Goal: Transaction & Acquisition: Book appointment/travel/reservation

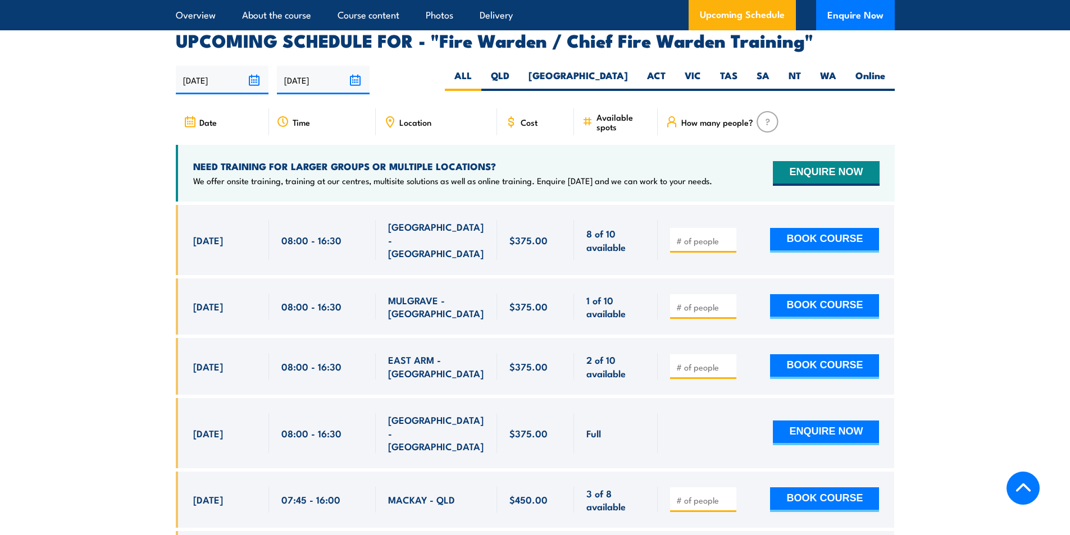
scroll to position [1966, 0]
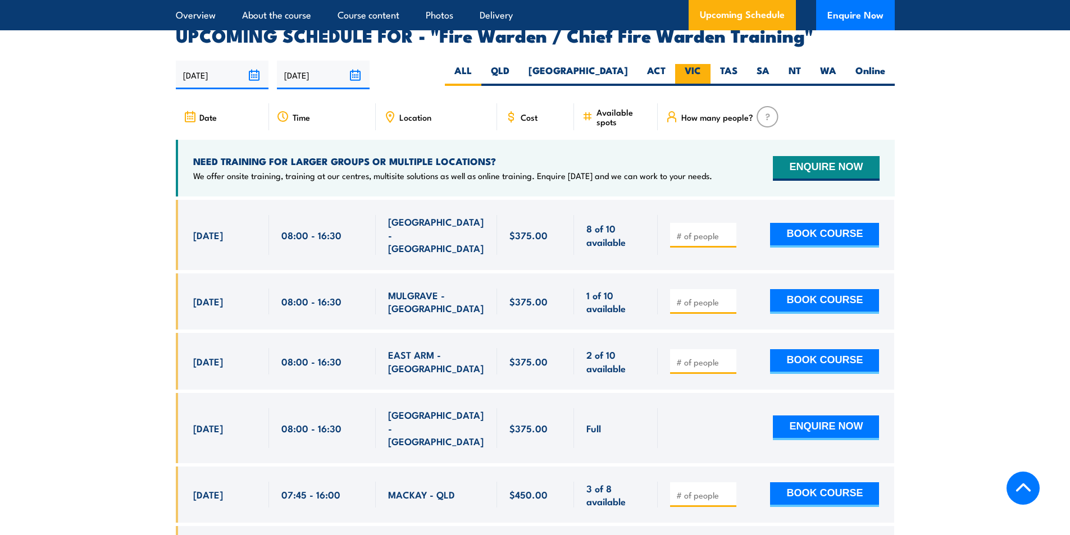
click at [693, 75] on label "VIC" at bounding box center [692, 75] width 35 height 22
click at [701, 71] on input "VIC" at bounding box center [704, 67] width 7 height 7
radio input "true"
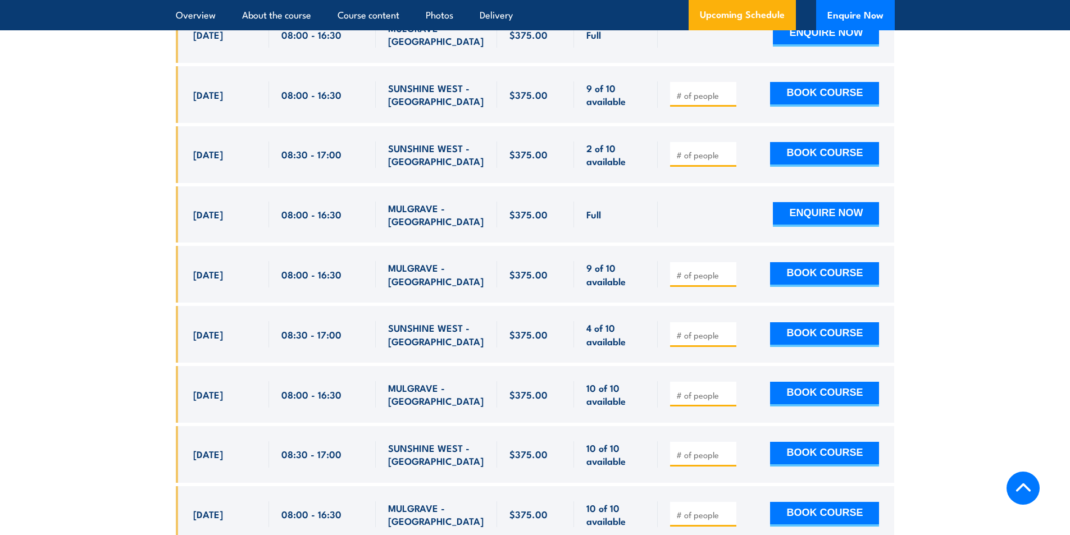
scroll to position [2280, 0]
click at [118, 353] on section "UPCOMING SCHEDULE FOR - "Fire Warden / Chief Fire Warden Training" 29/08/2025 2…" at bounding box center [535, 136] width 1070 height 847
click at [706, 330] on input "number" at bounding box center [704, 335] width 56 height 11
type input "1"
click at [816, 322] on button "BOOK COURSE" at bounding box center [824, 334] width 109 height 25
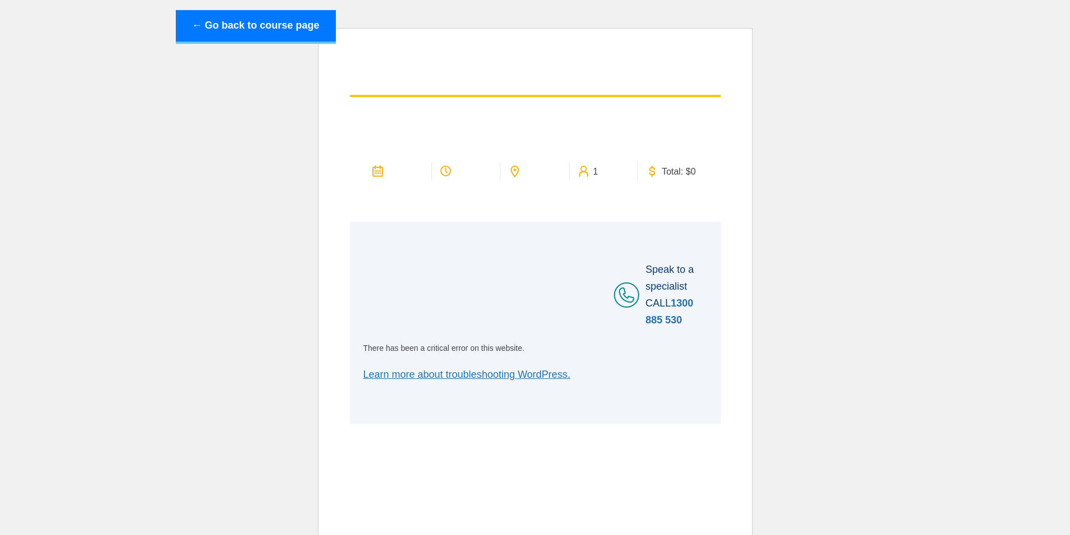
click at [339, 288] on section "1 Total: $0" at bounding box center [535, 259] width 393 height 329
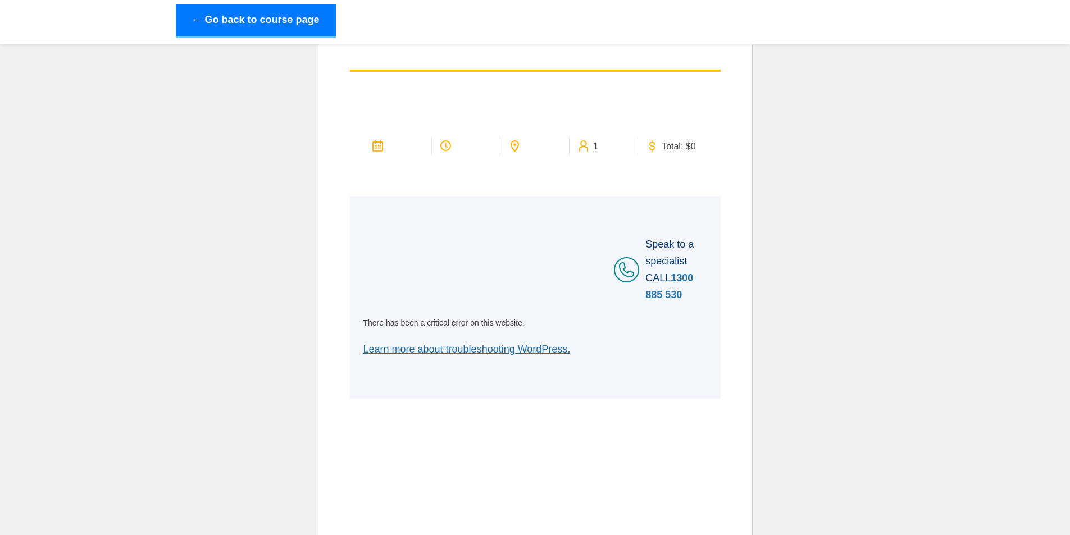
scroll to position [49, 0]
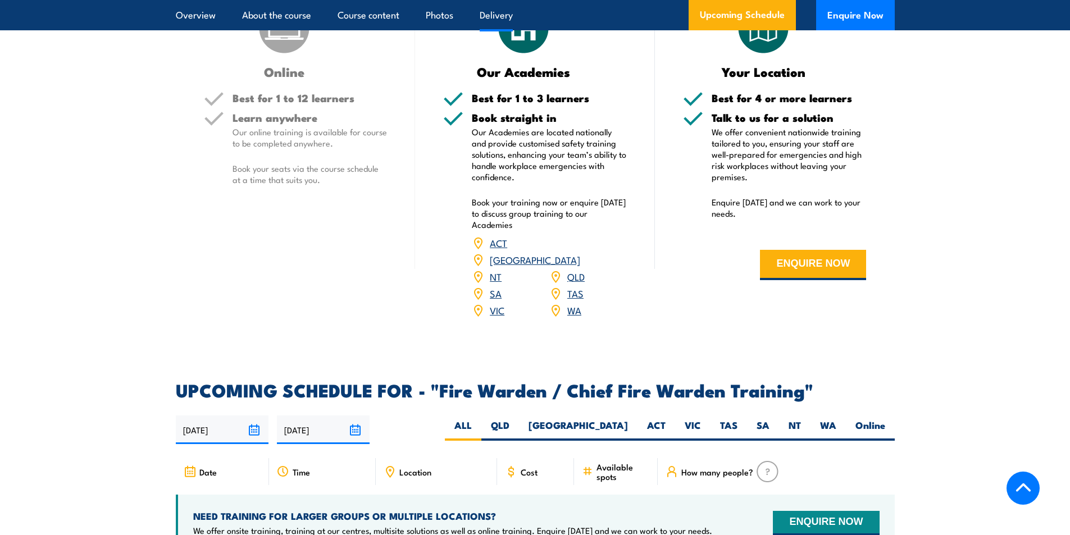
scroll to position [1741, 0]
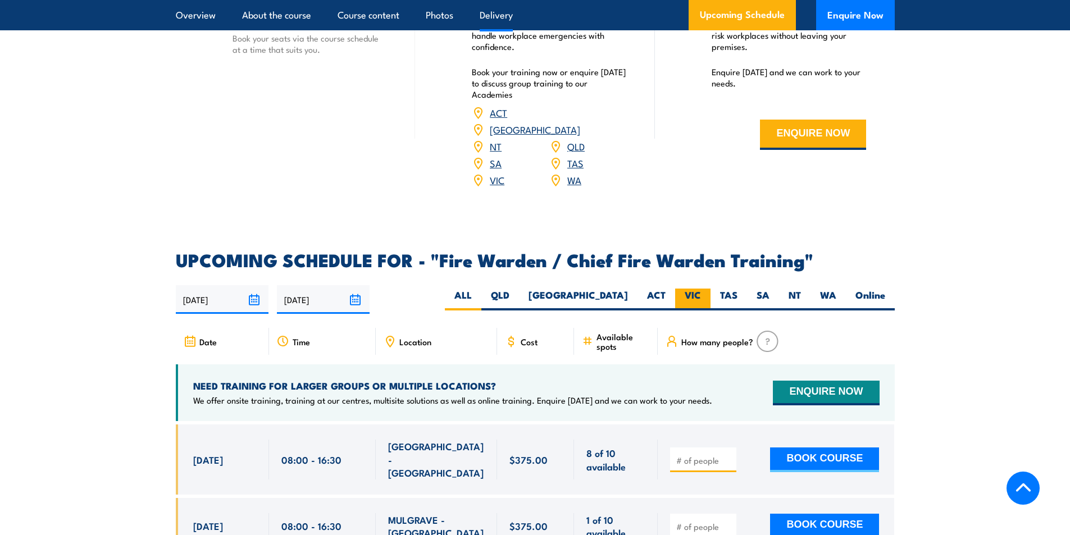
click at [690, 289] on label "VIC" at bounding box center [692, 300] width 35 height 22
click at [701, 289] on input "VIC" at bounding box center [704, 292] width 7 height 7
radio input "true"
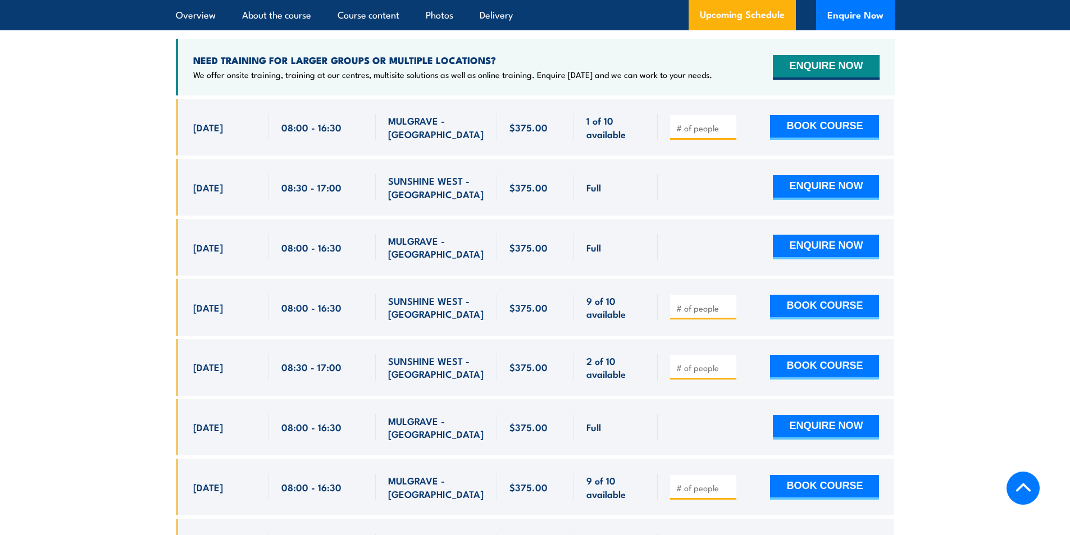
scroll to position [2271, 0]
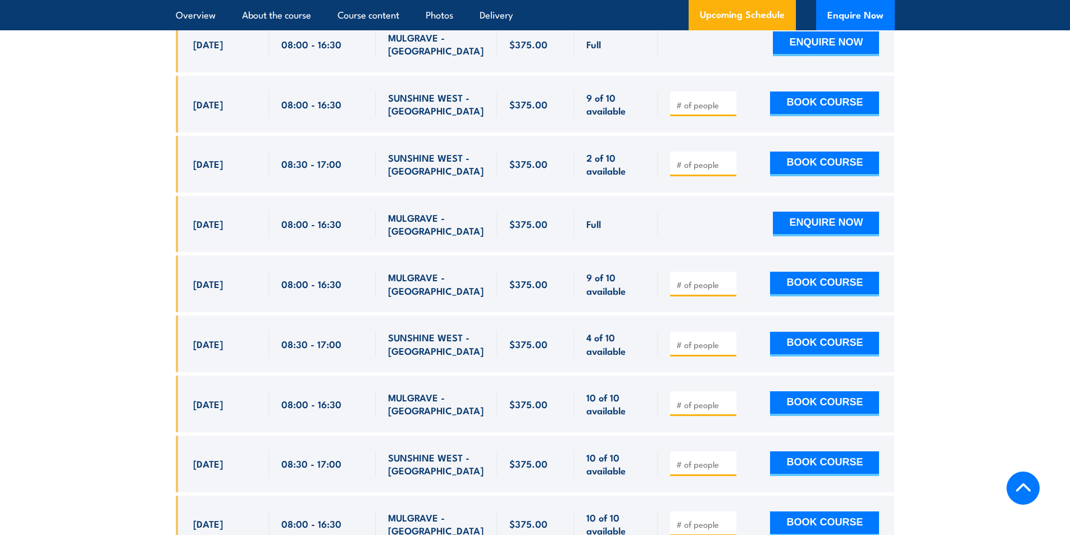
click at [728, 338] on span at bounding box center [703, 344] width 58 height 13
click at [695, 339] on input "number" at bounding box center [704, 344] width 56 height 11
type input "1"
click at [795, 341] on button "BOOK COURSE" at bounding box center [824, 344] width 109 height 25
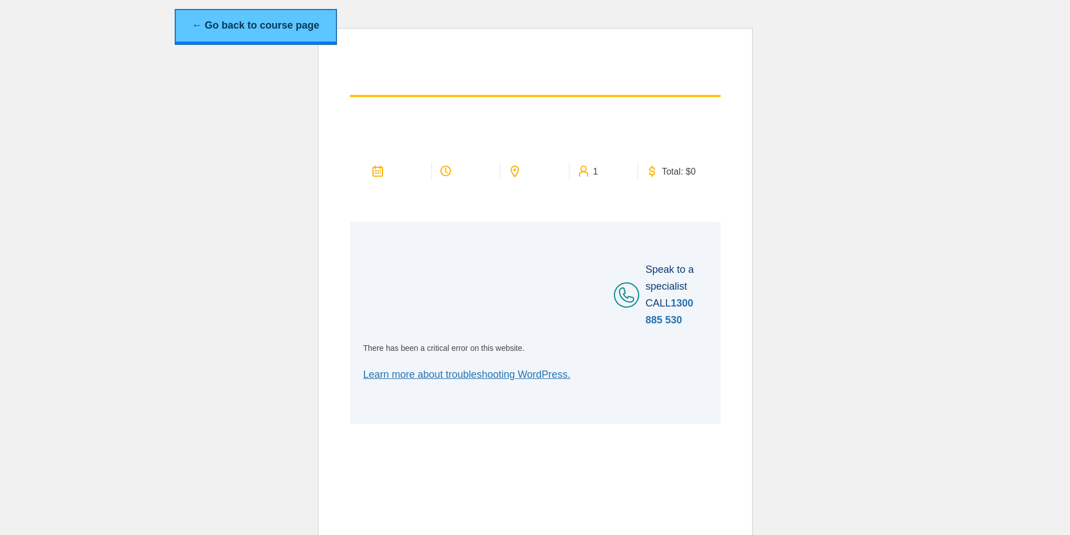
click at [254, 37] on link "← Go back to course page" at bounding box center [256, 27] width 160 height 34
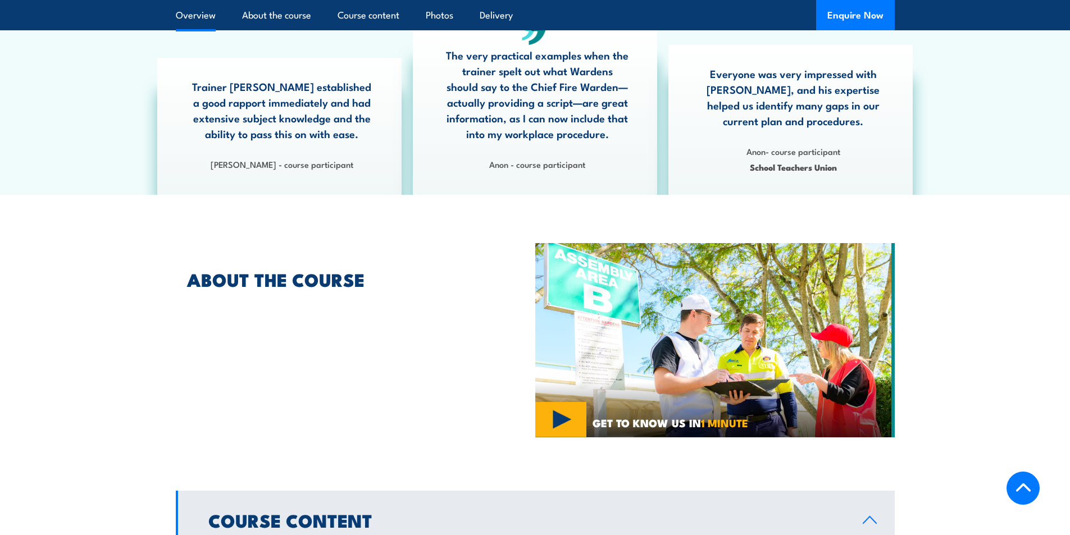
scroll to position [210, 0]
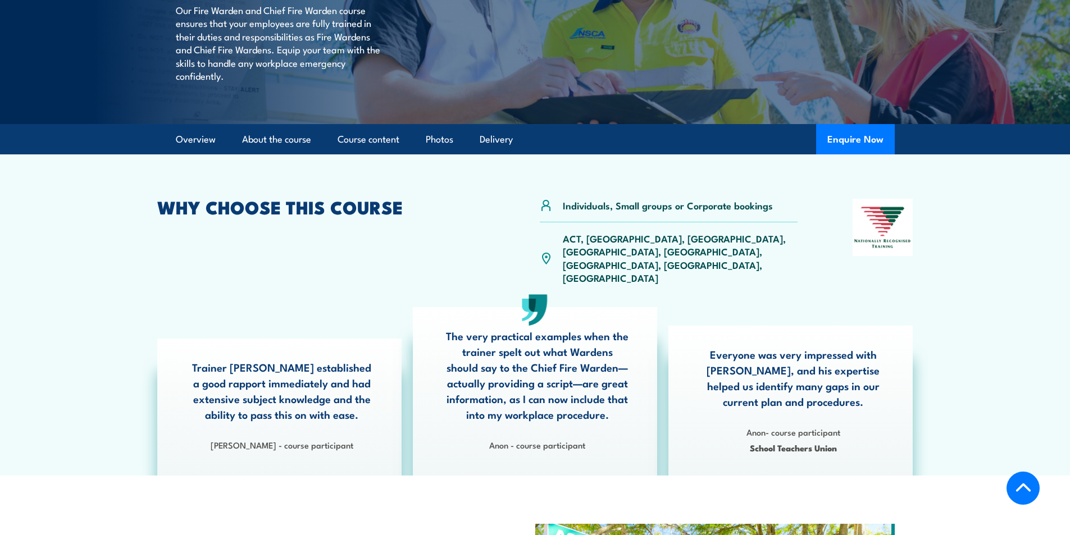
click at [453, 211] on article "Individuals, Small groups or Corporate bookings ACT, NSW, NT, QLD, SA, TAS, VIC…" at bounding box center [535, 314] width 786 height 321
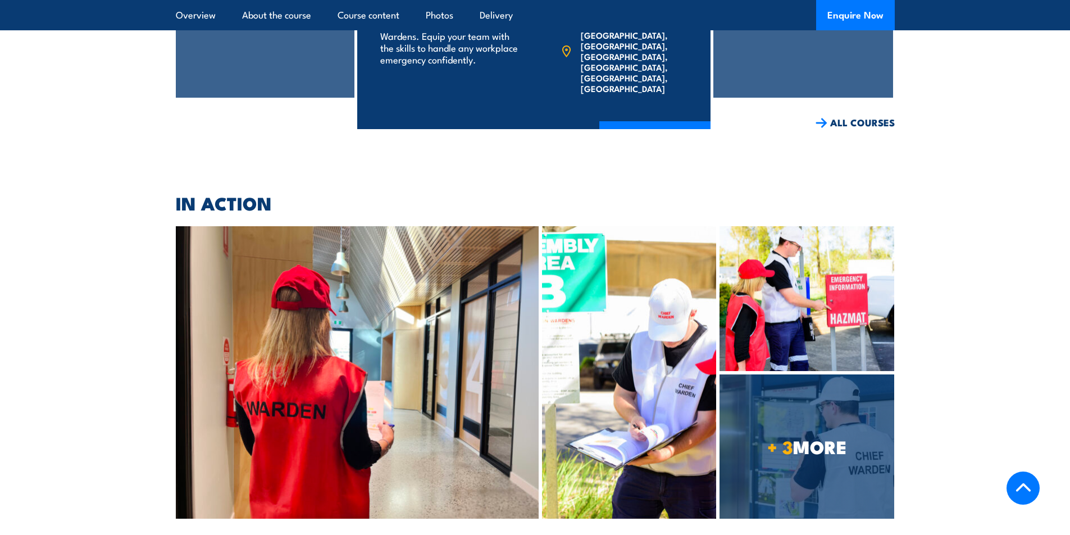
scroll to position [1782, 0]
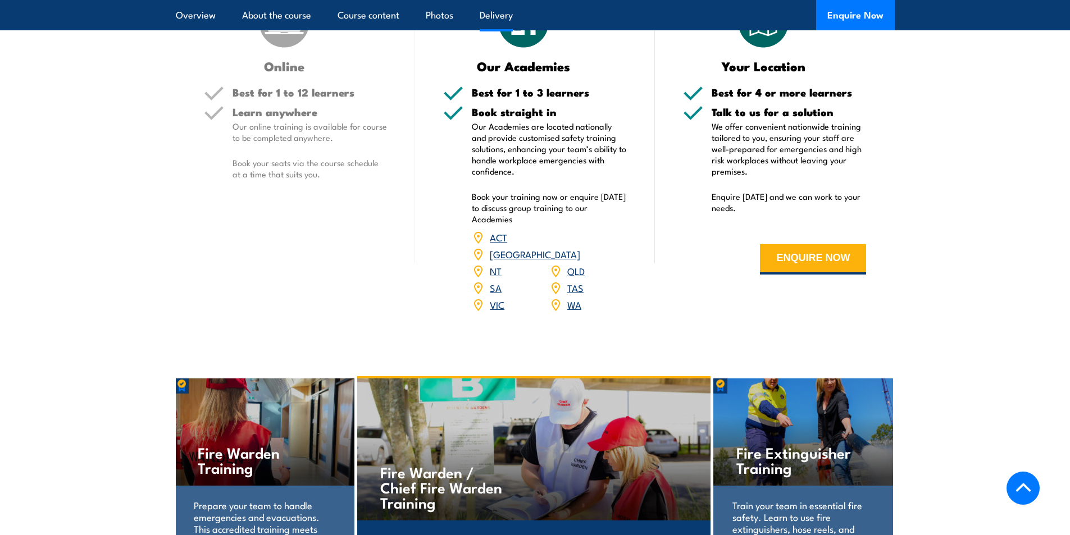
scroll to position [1292, 0]
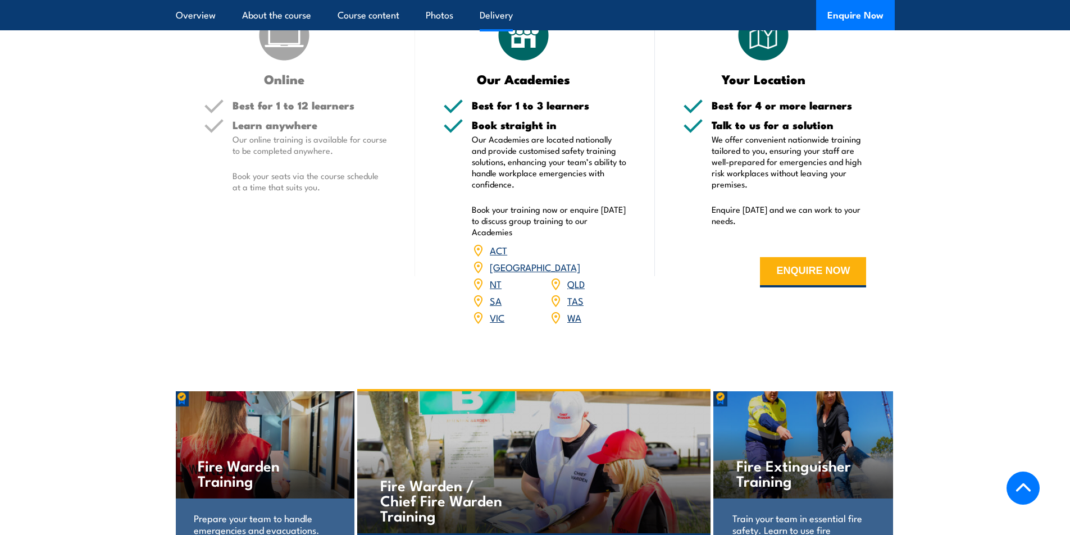
click at [503, 311] on link "VIC" at bounding box center [497, 317] width 15 height 13
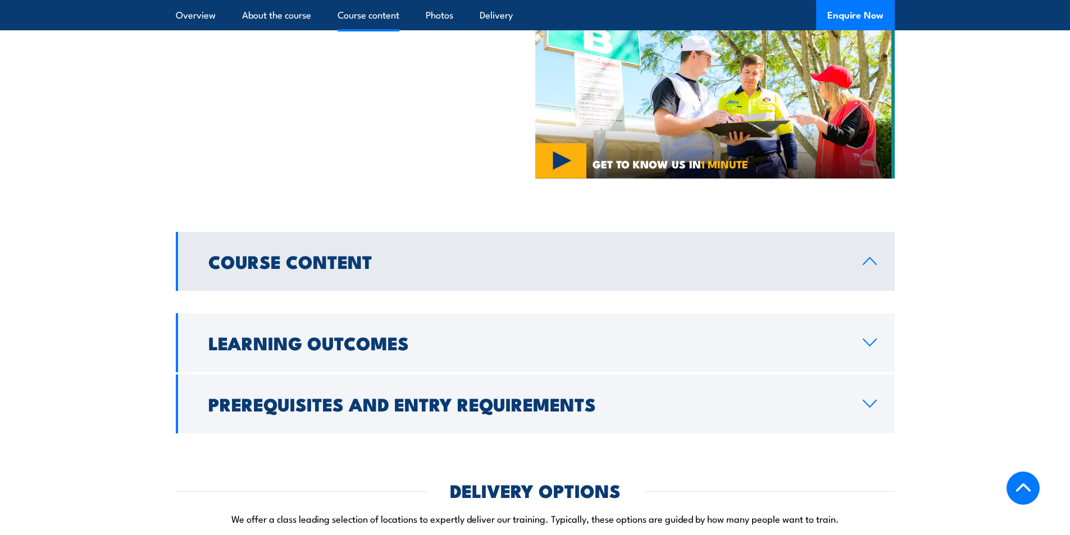
scroll to position [730, 0]
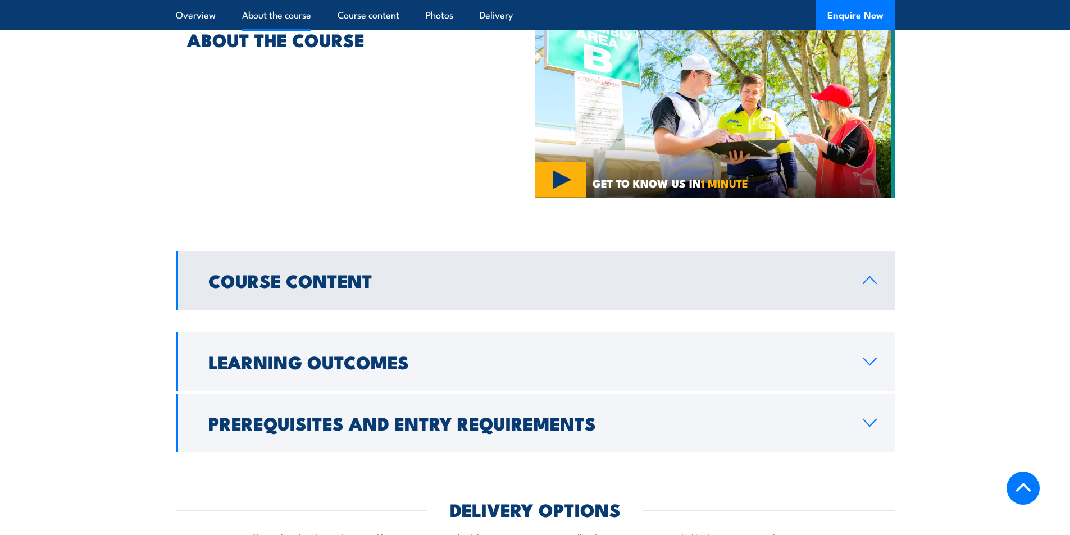
click at [868, 279] on link "Course Content" at bounding box center [535, 280] width 719 height 59
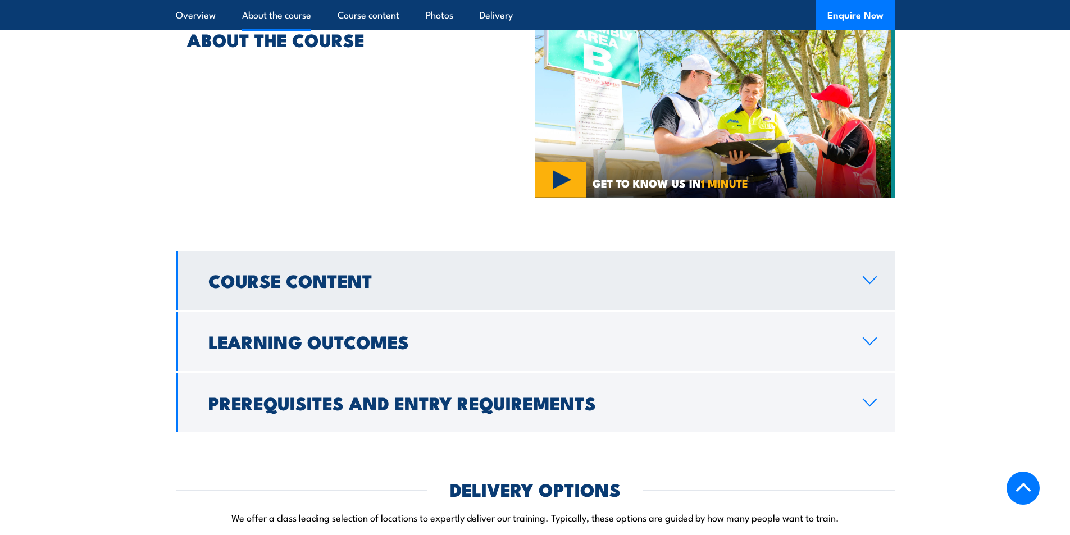
click at [868, 279] on link "Course Content" at bounding box center [535, 280] width 719 height 59
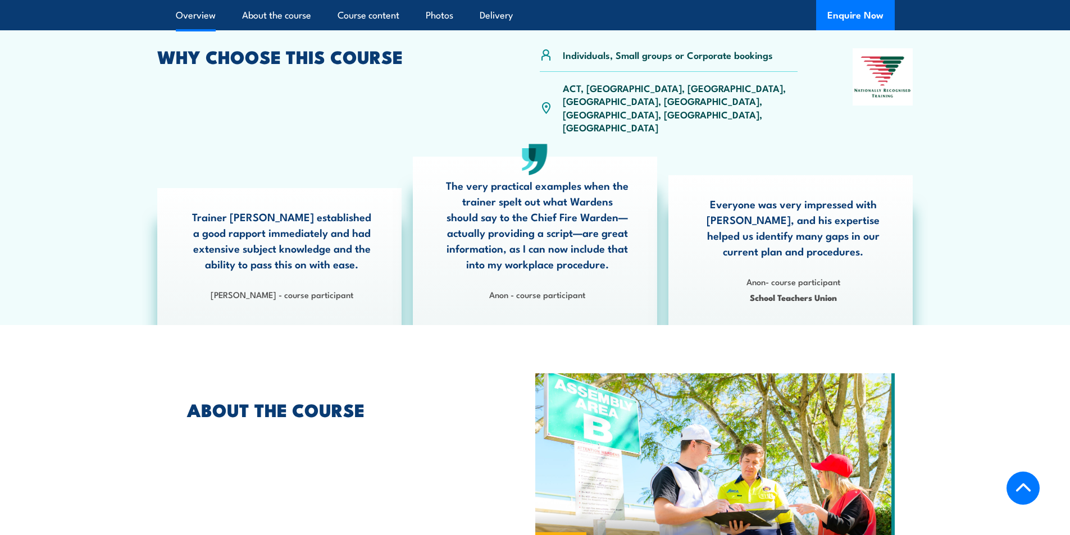
scroll to position [337, 0]
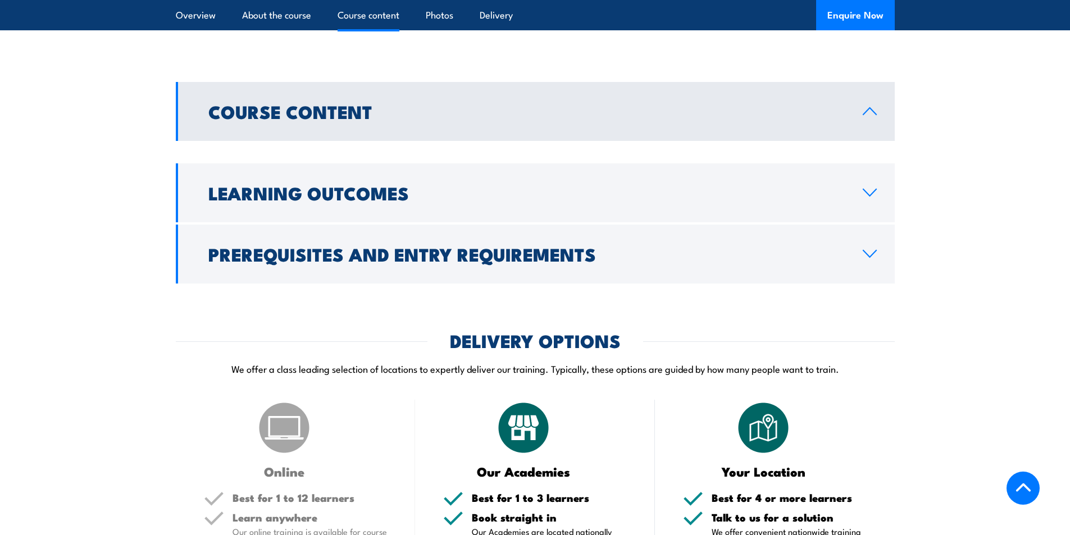
scroll to position [884, 0]
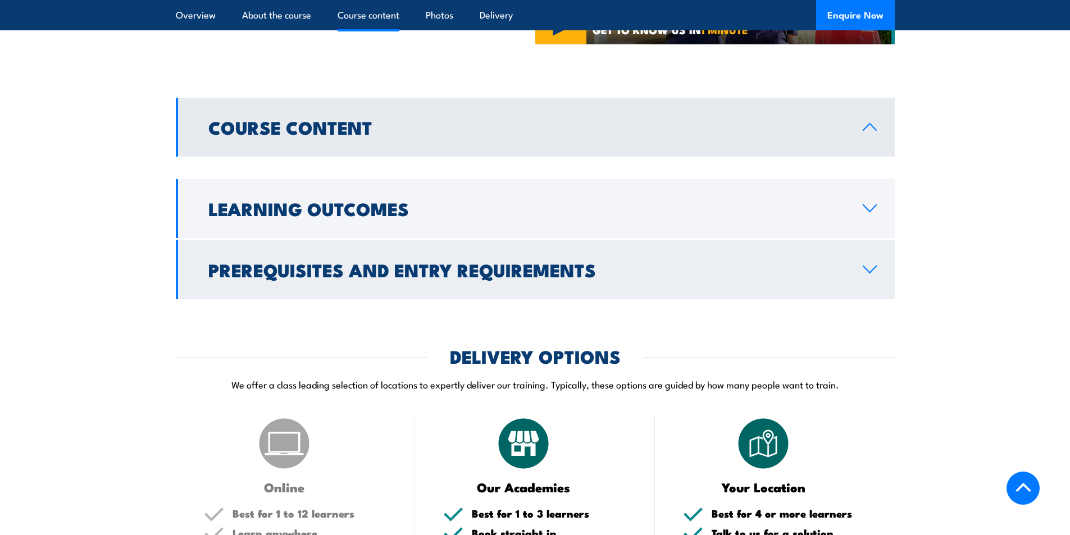
click at [875, 265] on icon at bounding box center [869, 269] width 15 height 9
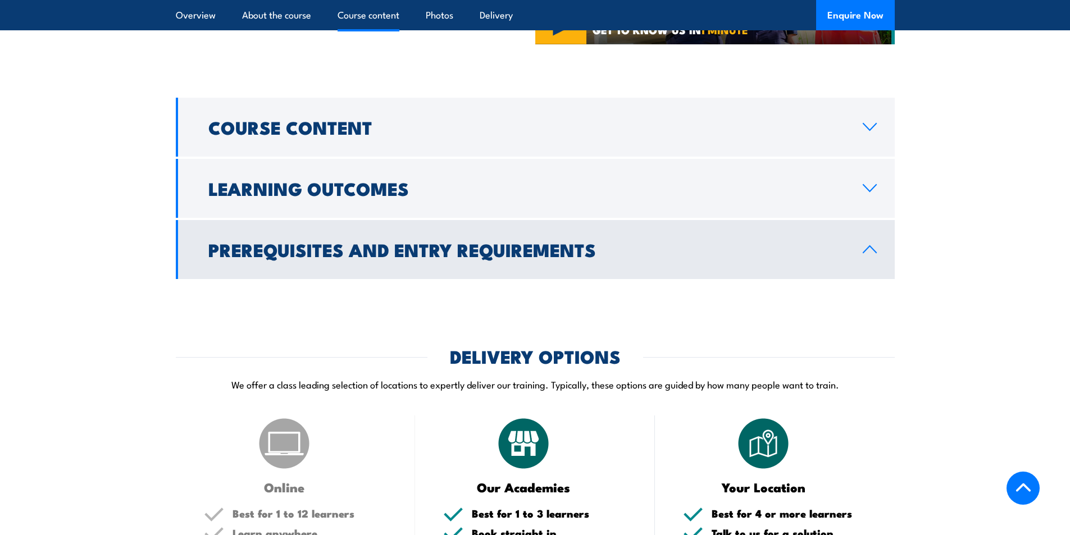
click at [875, 253] on link "Prerequisites and Entry Requirements" at bounding box center [535, 249] width 719 height 59
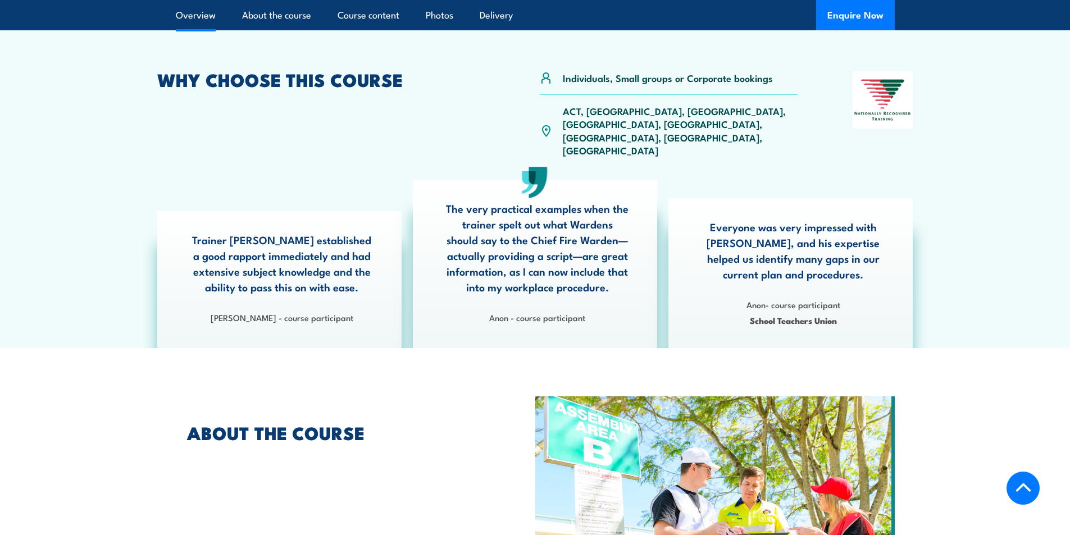
scroll to position [434, 0]
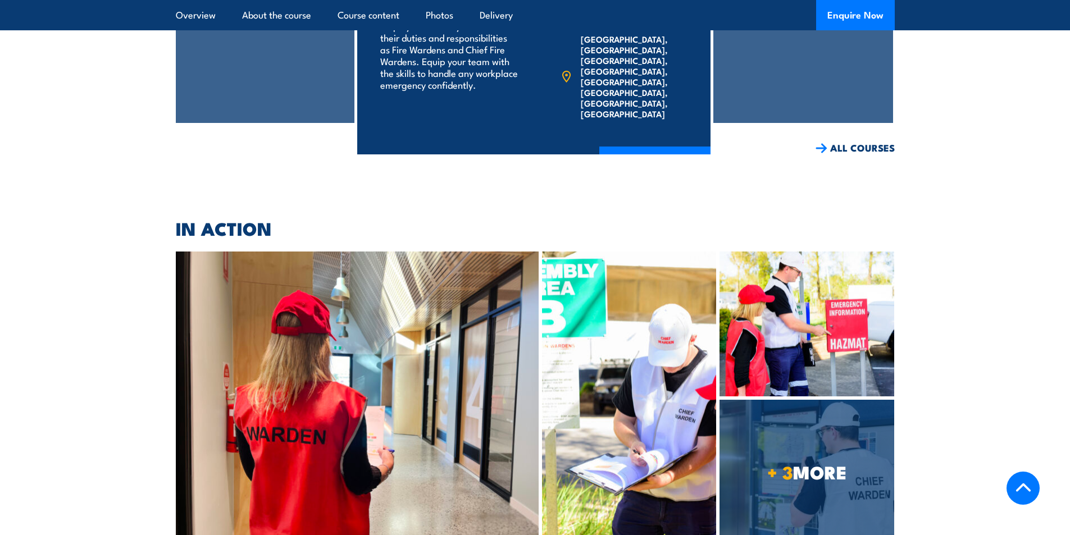
scroll to position [1670, 0]
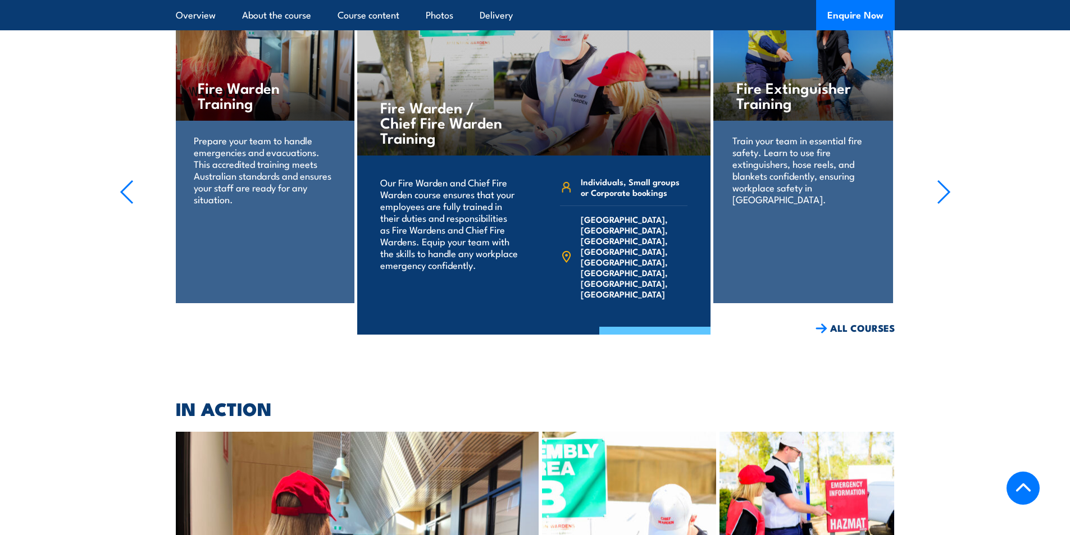
click at [654, 327] on link "COURSE DETAILS" at bounding box center [654, 341] width 111 height 29
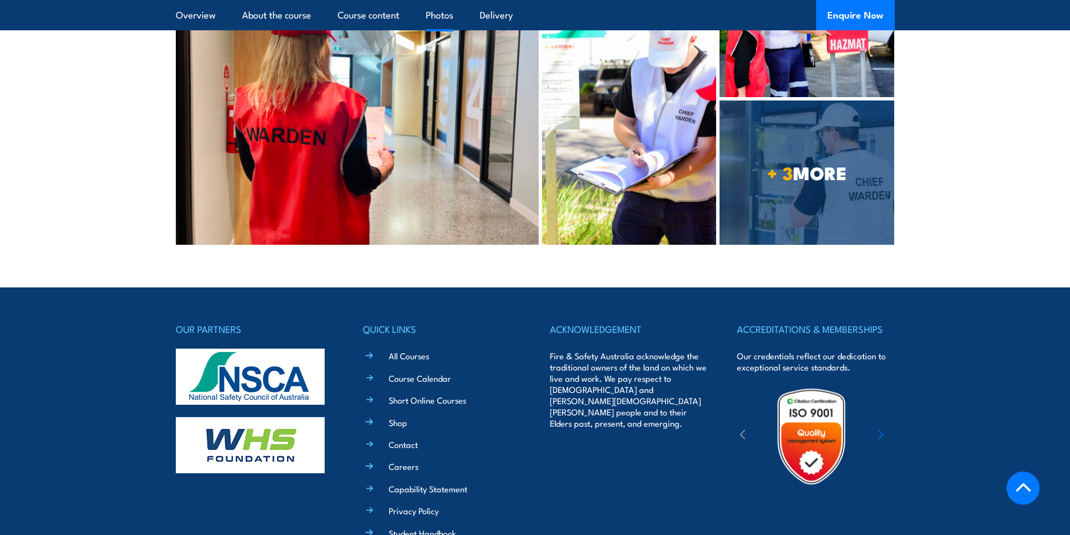
scroll to position [2232, 0]
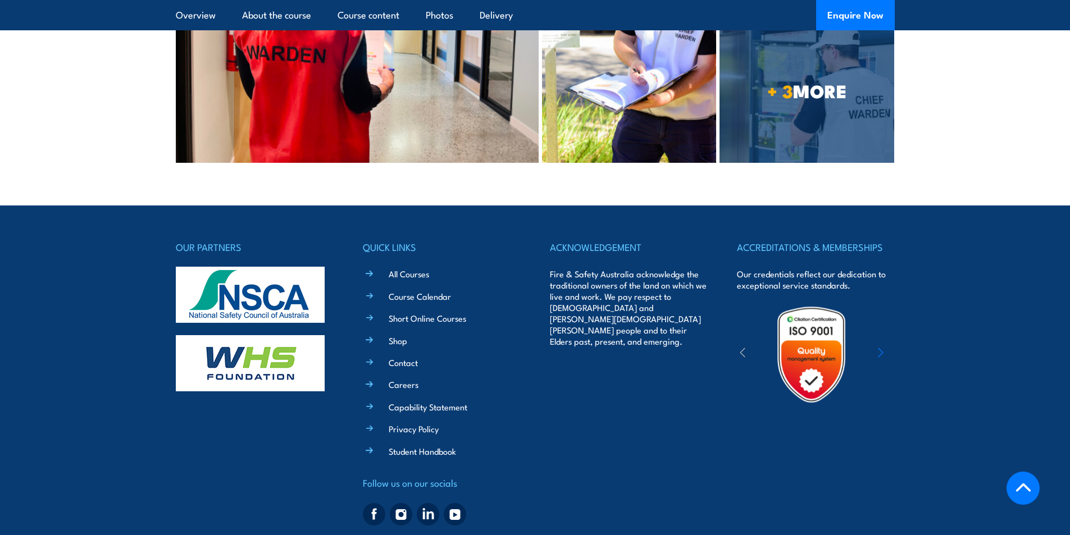
click at [1017, 206] on footer "OUR PARTNERS QUICK LINKS All Courses Course Calendar Short Online Courses Shop …" at bounding box center [535, 385] width 1070 height 358
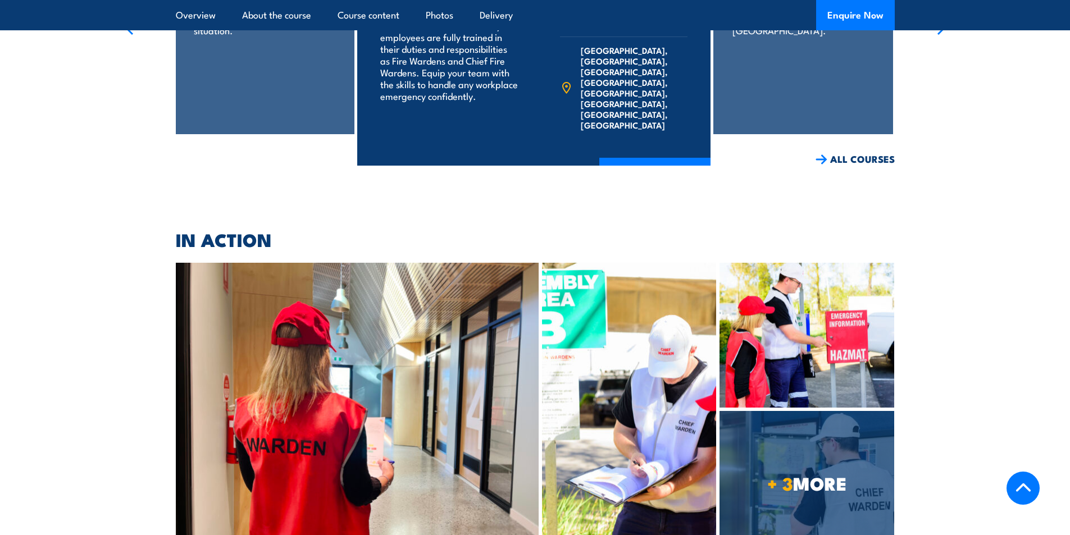
scroll to position [1839, 0]
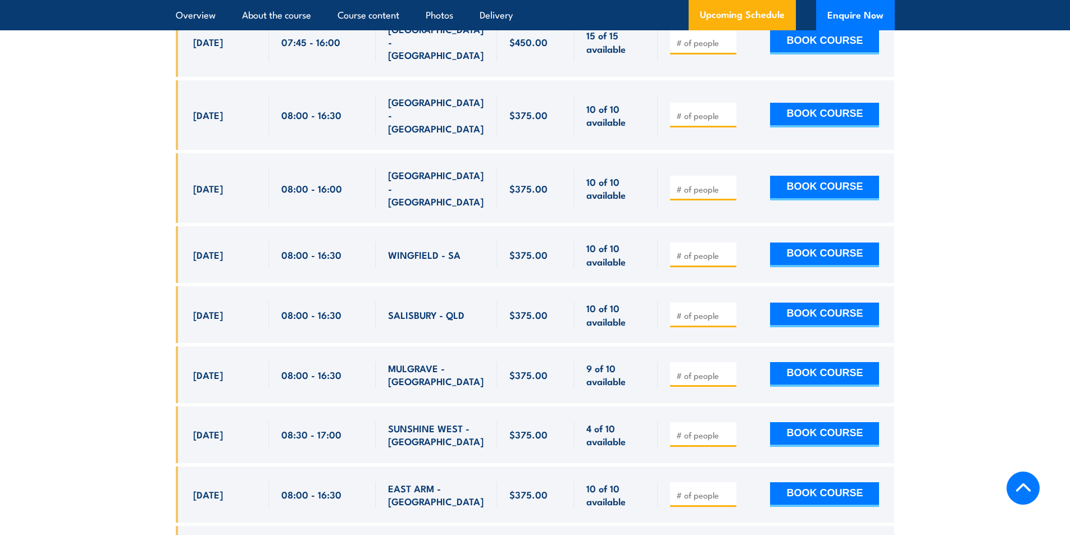
scroll to position [4142, 0]
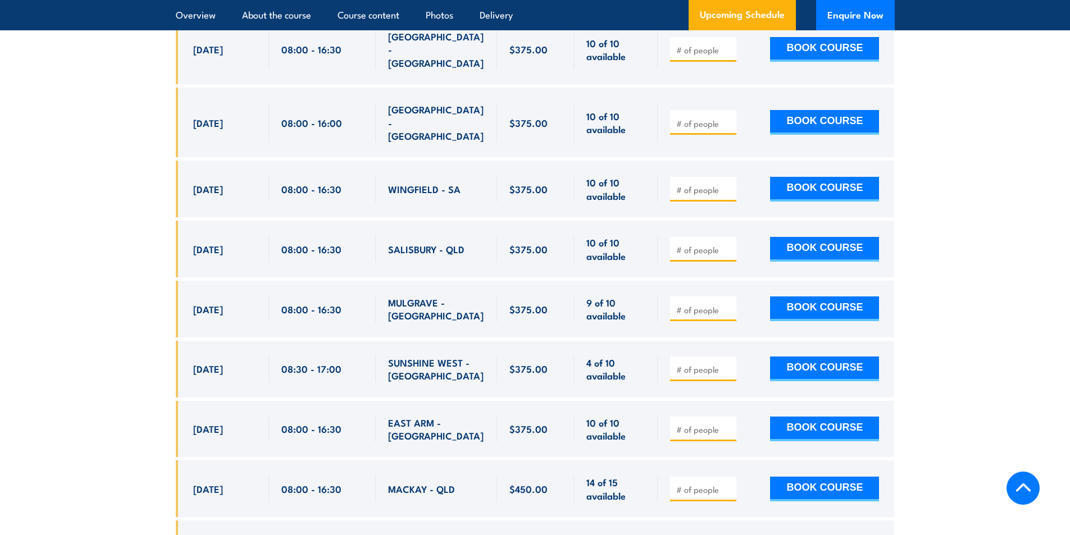
click at [718, 364] on input "number" at bounding box center [704, 369] width 56 height 11
type input "1"
click at [825, 357] on button "BOOK COURSE" at bounding box center [824, 369] width 109 height 25
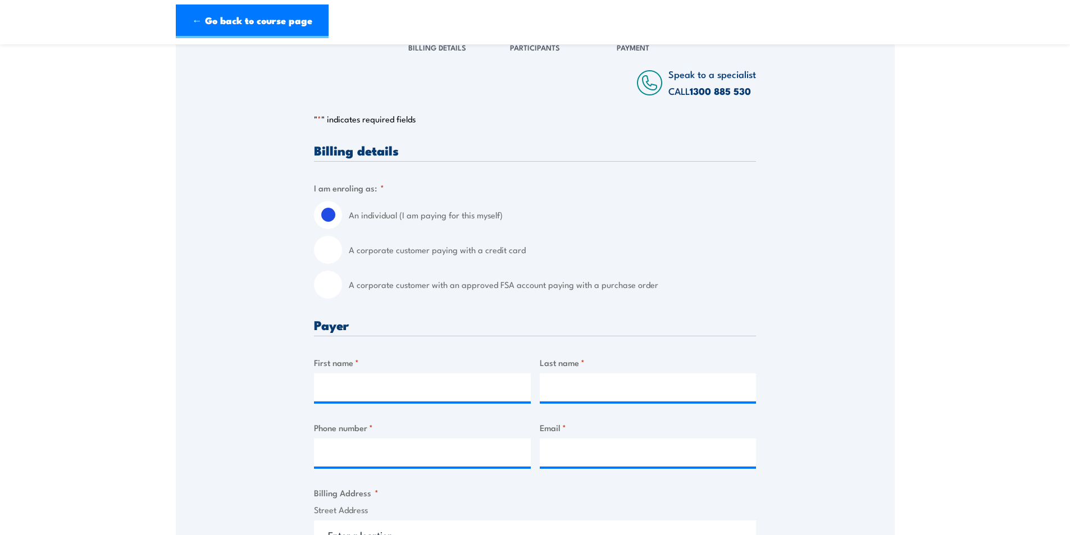
click at [329, 292] on input "A corporate customer with an approved FSA account paying with a purchase order" at bounding box center [328, 285] width 28 height 28
radio input "true"
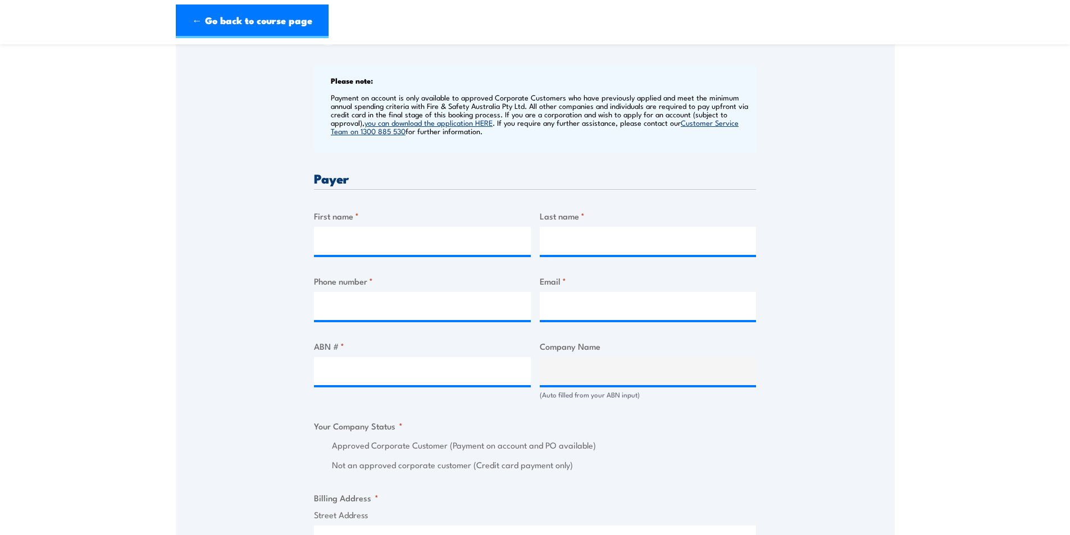
scroll to position [449, 0]
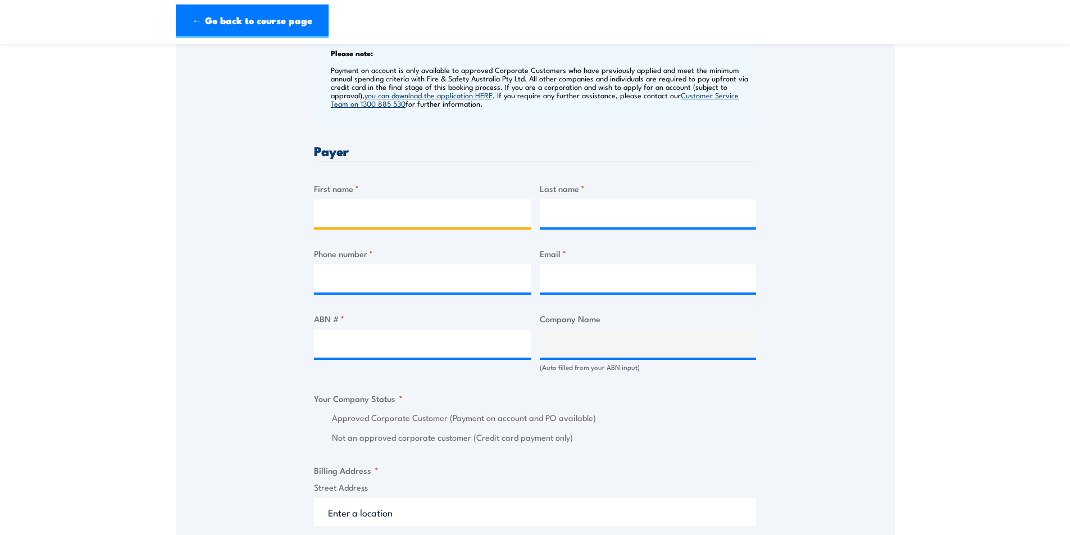
click at [372, 215] on input "First name *" at bounding box center [422, 213] width 217 height 28
type input "Asmita"
type input "Clark"
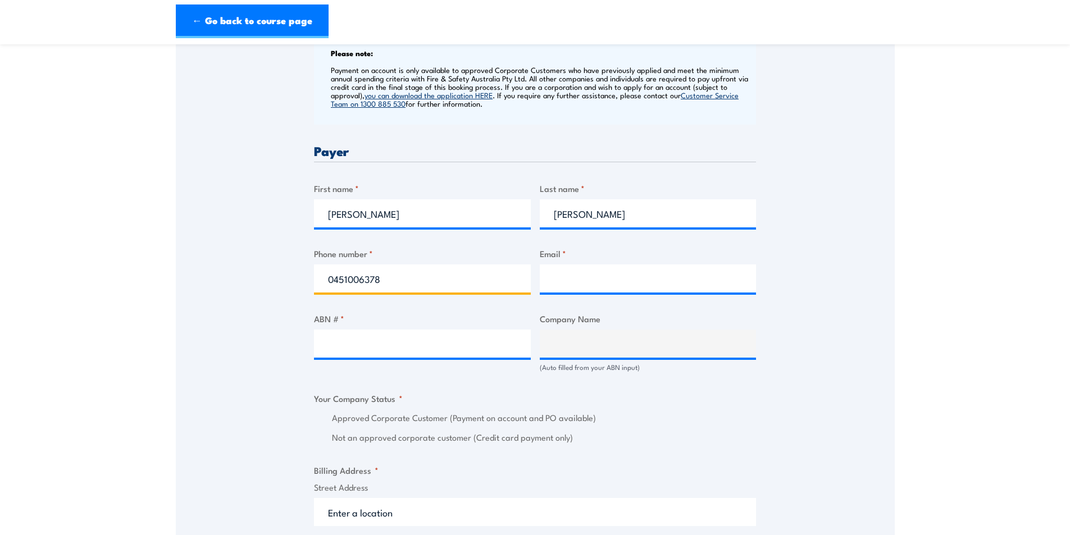
type input "0451006378"
type input "s"
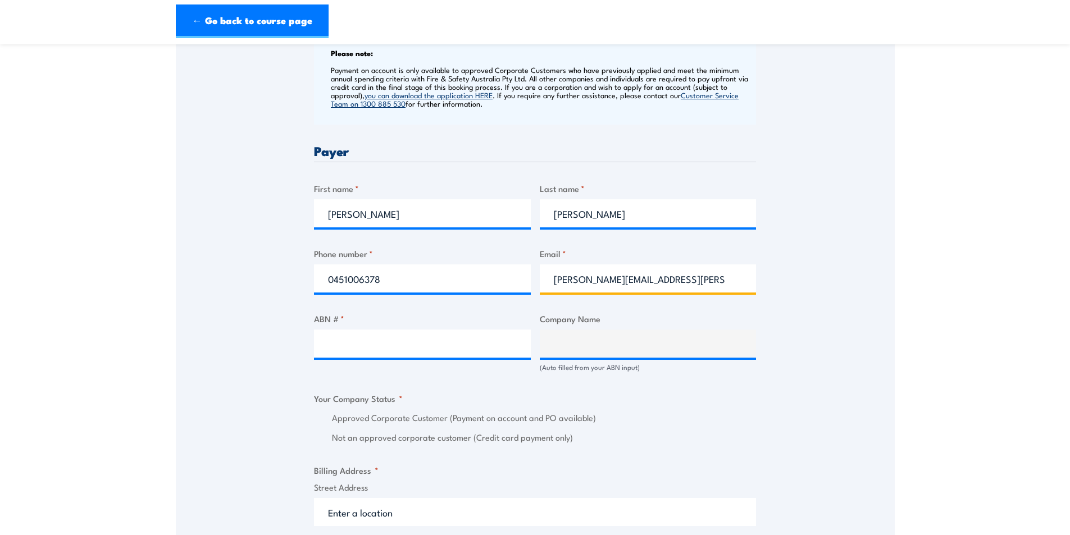
type input "asmita.clark@careauto.com.au"
click at [375, 354] on input "ABN # *" at bounding box center [422, 344] width 217 height 28
paste input "94 633 108 700"
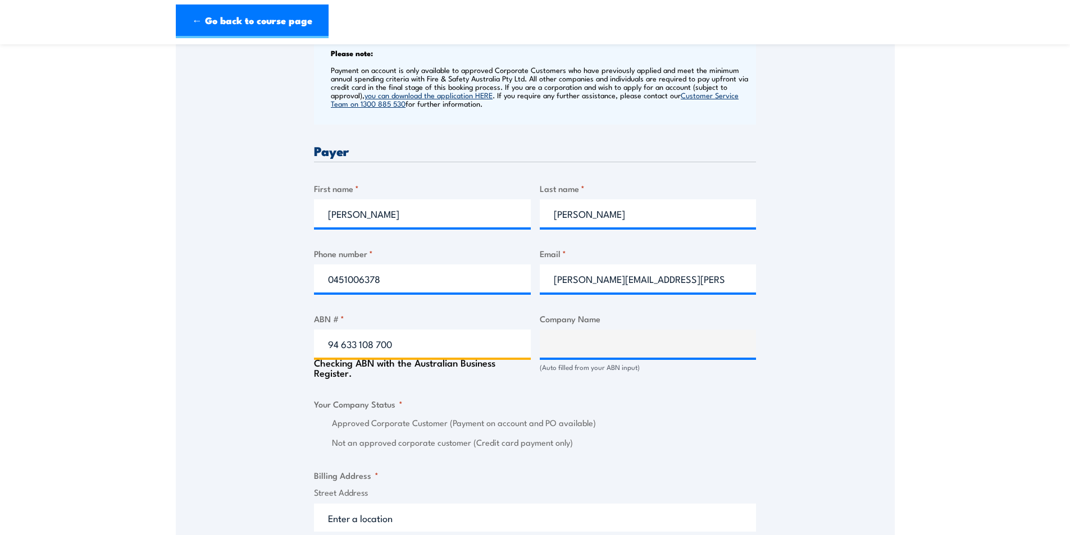
type input "94 633 108 700"
click at [277, 362] on div "Speak to a specialist CALL 1300 885 530 CALL 1300 885 530 " * " indicates requi…" at bounding box center [535, 394] width 719 height 1296
type input "THE CARE AUTOMOTIVE GROUP PTY LTD"
radio input "true"
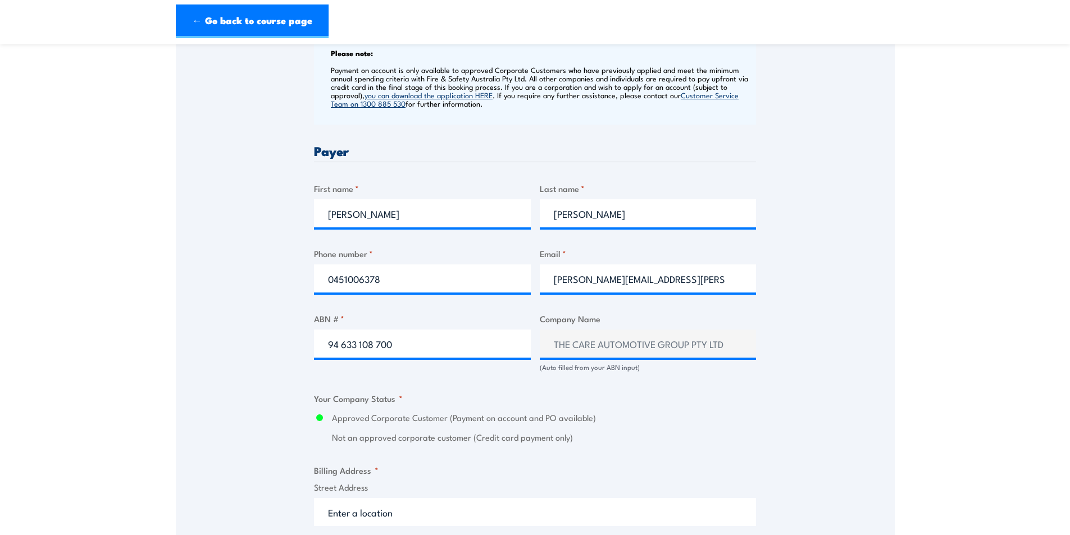
scroll to position [674, 0]
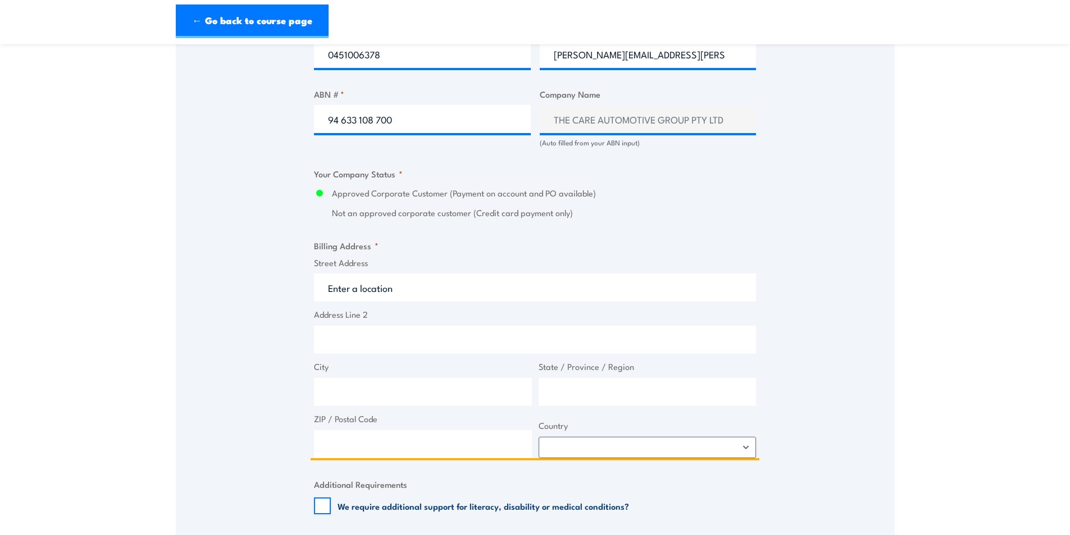
click at [358, 284] on input "Street Address" at bounding box center [535, 288] width 442 height 28
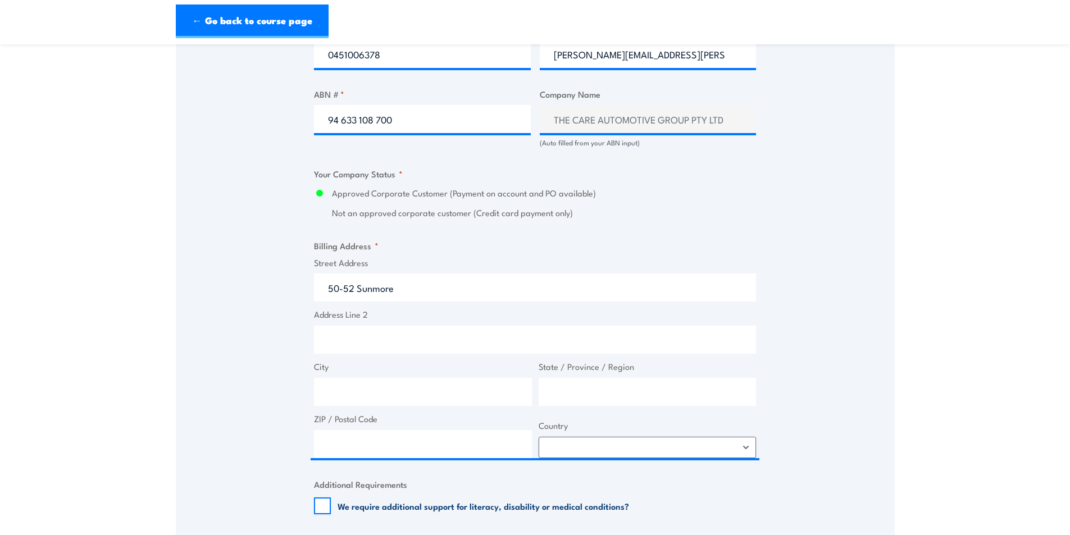
type input "50-52 Sunmore Close, Heatherton VIC, Australia"
type input "50 Sunmore Cl"
type input "Heatherton"
type input "Victoria"
type input "3202"
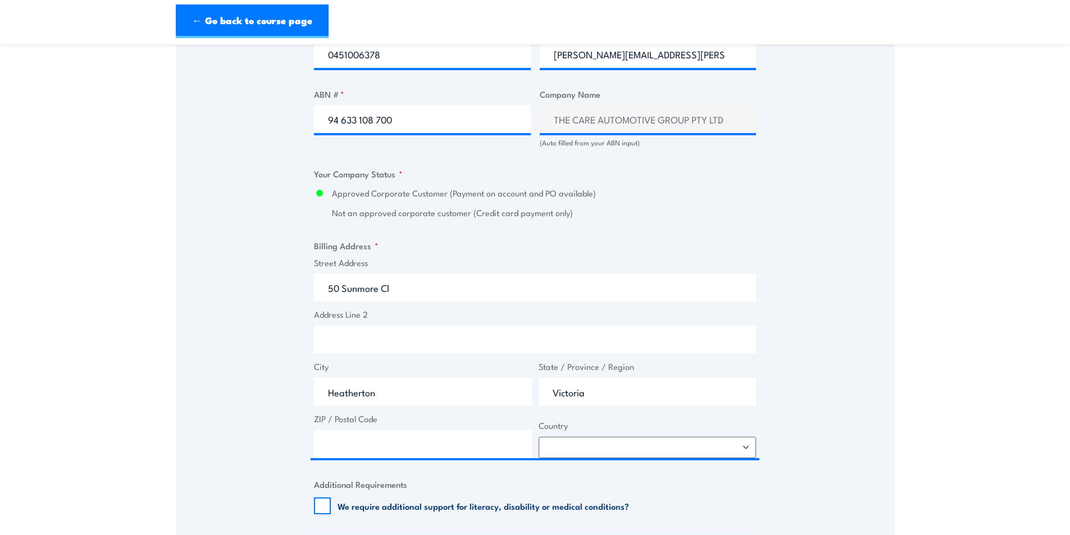
select select "Australia"
click at [250, 341] on div "Speak to a specialist CALL 1300 885 530 CALL 1300 885 530 " * " indicates requi…" at bounding box center [535, 166] width 719 height 1291
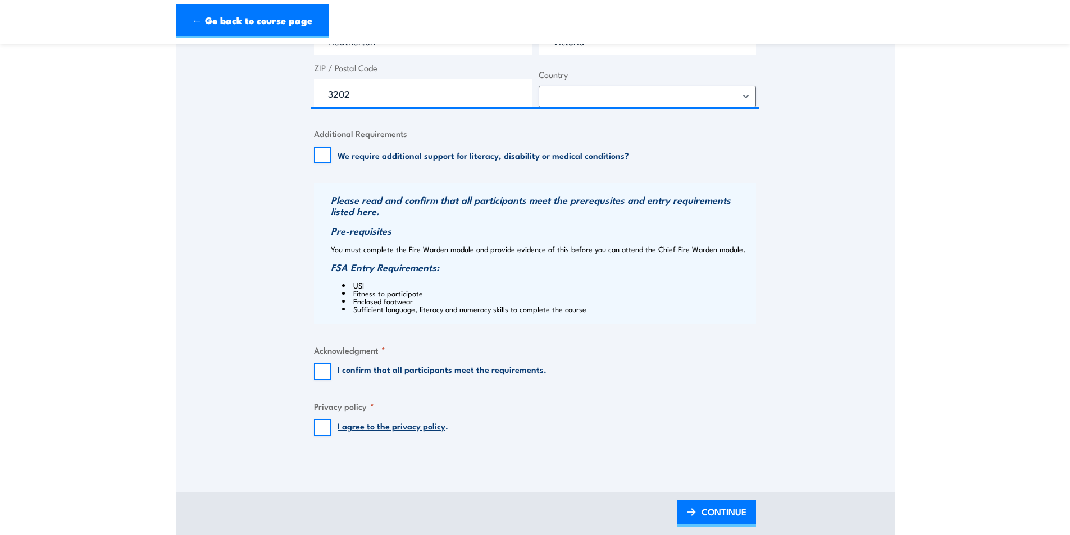
scroll to position [1124, 0]
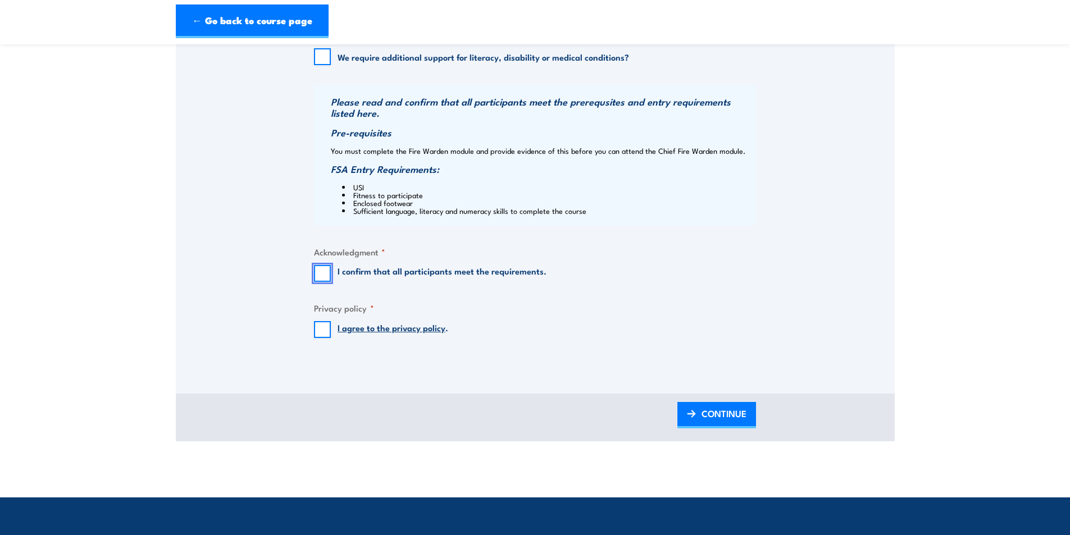
click at [324, 279] on input "I confirm that all participants meet the requirements." at bounding box center [322, 273] width 17 height 17
checkbox input "true"
click at [322, 332] on input "I agree to the privacy policy ." at bounding box center [322, 329] width 17 height 17
checkbox input "true"
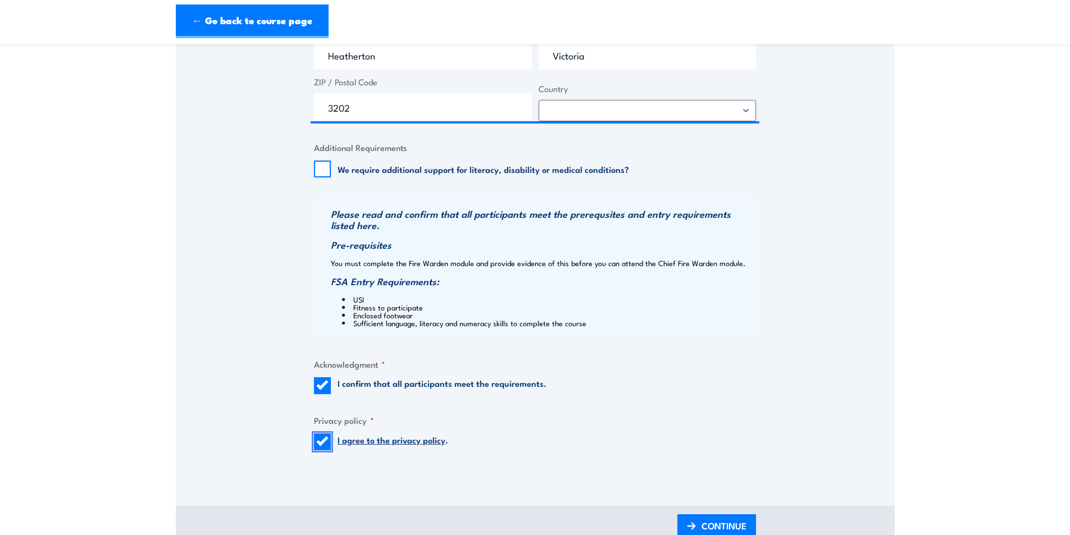
scroll to position [1292, 0]
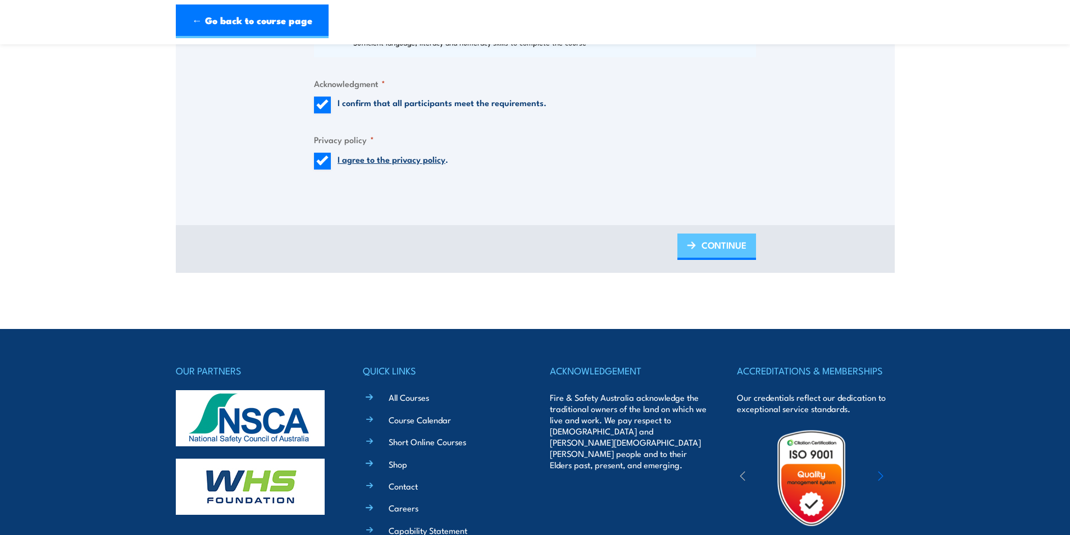
click at [716, 247] on span "CONTINUE" at bounding box center [724, 245] width 45 height 30
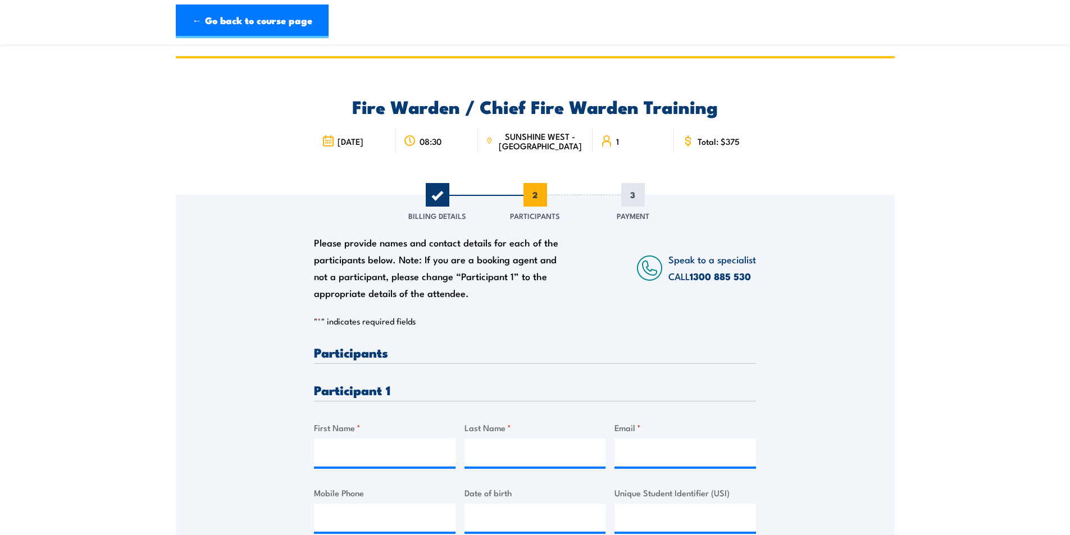
scroll to position [169, 0]
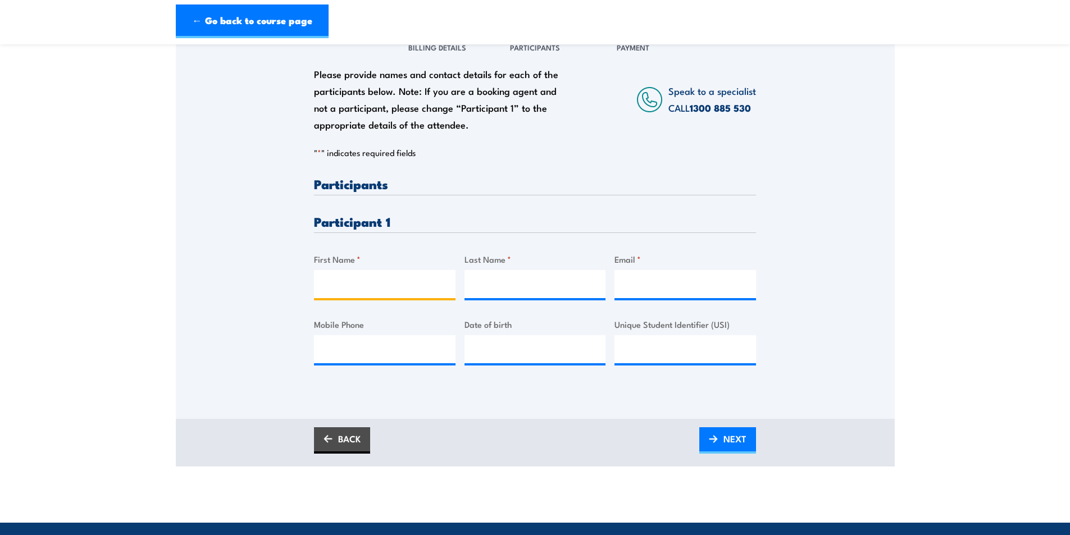
click at [365, 280] on input "First Name *" at bounding box center [385, 284] width 142 height 28
click at [372, 306] on div "Please provide names and contact details for each of the participants below. No…" at bounding box center [535, 281] width 442 height 206
click at [380, 290] on input "First Name *" at bounding box center [385, 284] width 142 height 28
type input "David"
type input "Bethune"
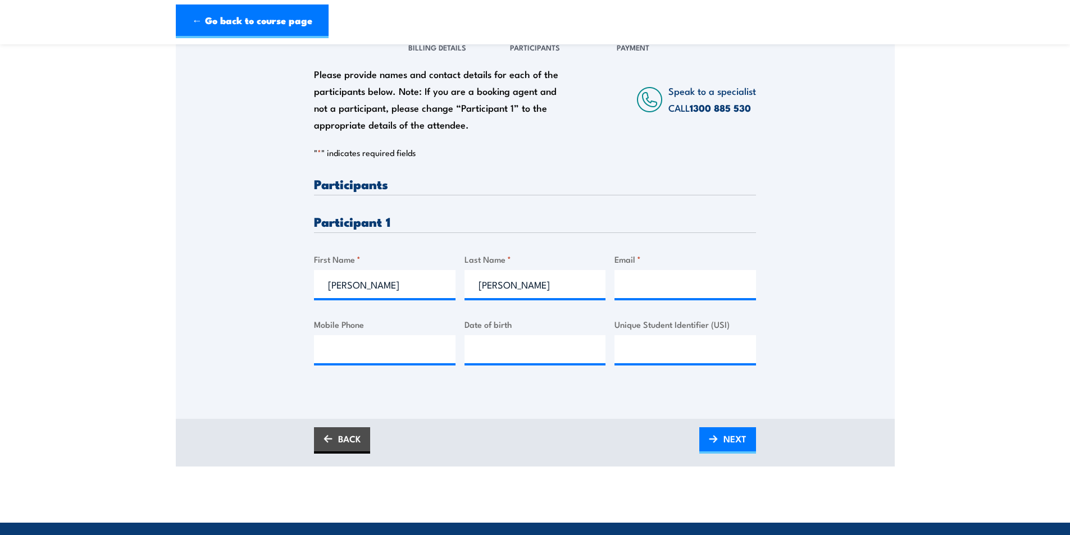
click at [557, 320] on label "Date of birth" at bounding box center [536, 324] width 142 height 13
click at [557, 335] on input "Date of birth" at bounding box center [536, 349] width 142 height 28
type input "__/__/____"
click at [661, 281] on input "Email *" at bounding box center [686, 284] width 142 height 28
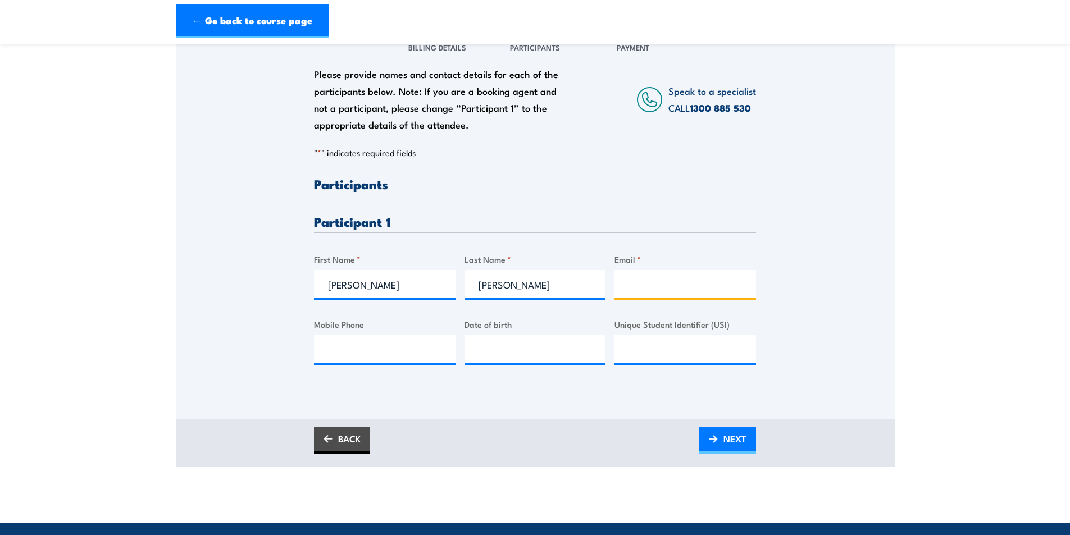
paste input "david.bethune6@bigpond.com"
type input "david.bethune6@bigpond.com"
click at [338, 353] on input "Mobile Phone" at bounding box center [385, 349] width 142 height 28
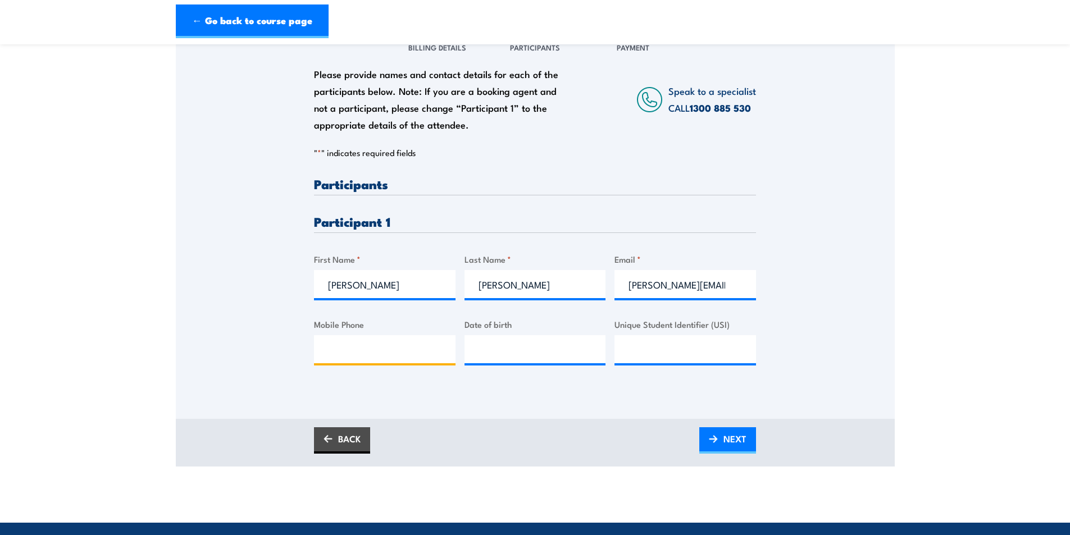
paste input "0418106995"
type input "0418106995"
type input "__/__/____"
click at [510, 354] on input "__/__/____" at bounding box center [536, 349] width 142 height 28
type input "__/__/____"
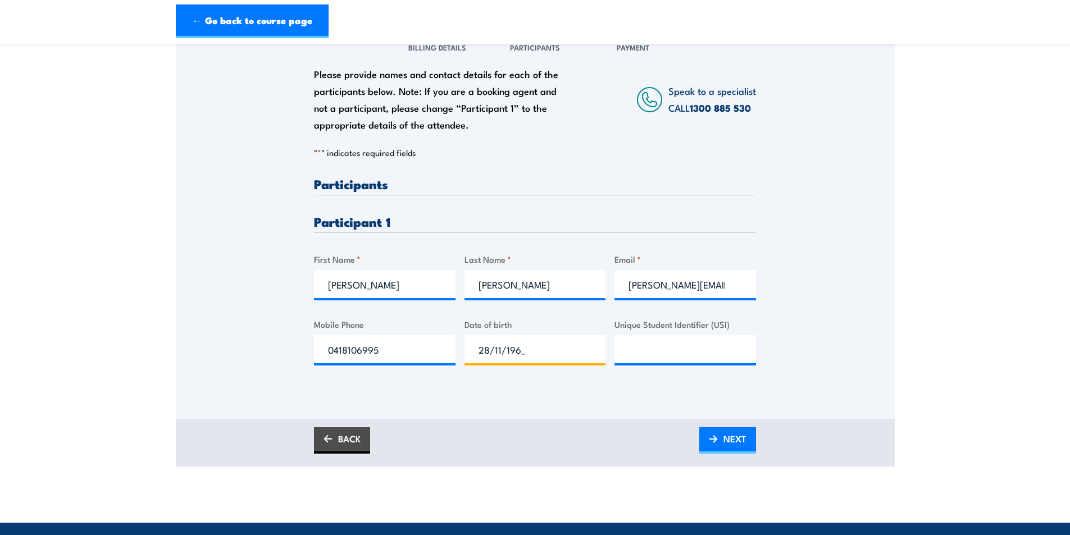
type input "28/11/1964"
click at [549, 401] on div "Please provide names and contact details for each of the participants below. No…" at bounding box center [535, 222] width 719 height 393
click at [653, 347] on input "Unique Student Identifier (USI)" at bounding box center [686, 349] width 142 height 28
paste input "EH9JKG59RG"
type input "EH9JKG59RG"
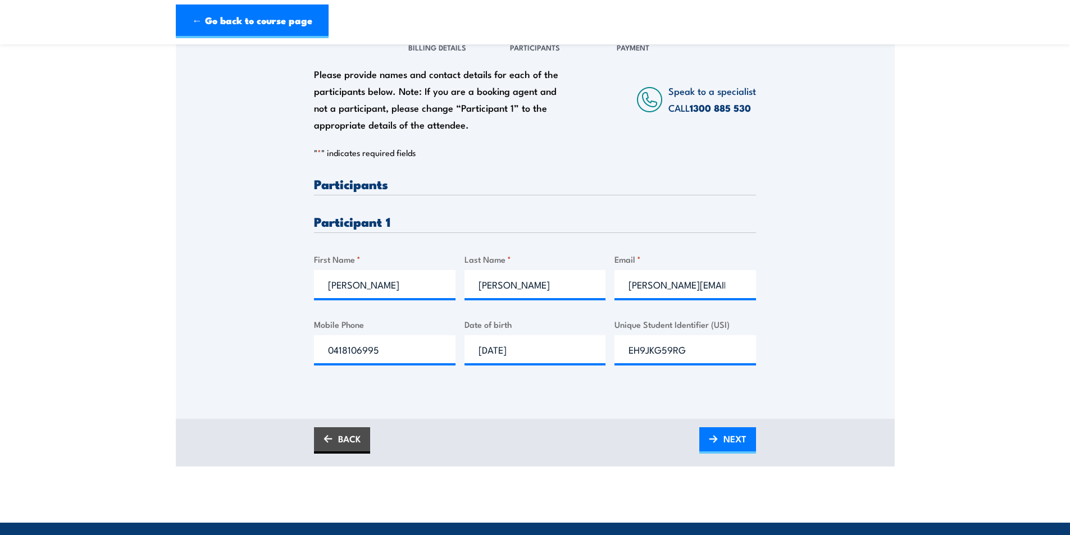
click at [627, 380] on div "Please provide names and contact details for each of the participants below. No…" at bounding box center [535, 281] width 442 height 206
click at [686, 350] on input "EH9JKG59RG" at bounding box center [686, 349] width 142 height 28
click at [526, 393] on div "Please provide names and contact details for each of the participants below. No…" at bounding box center [535, 222] width 719 height 393
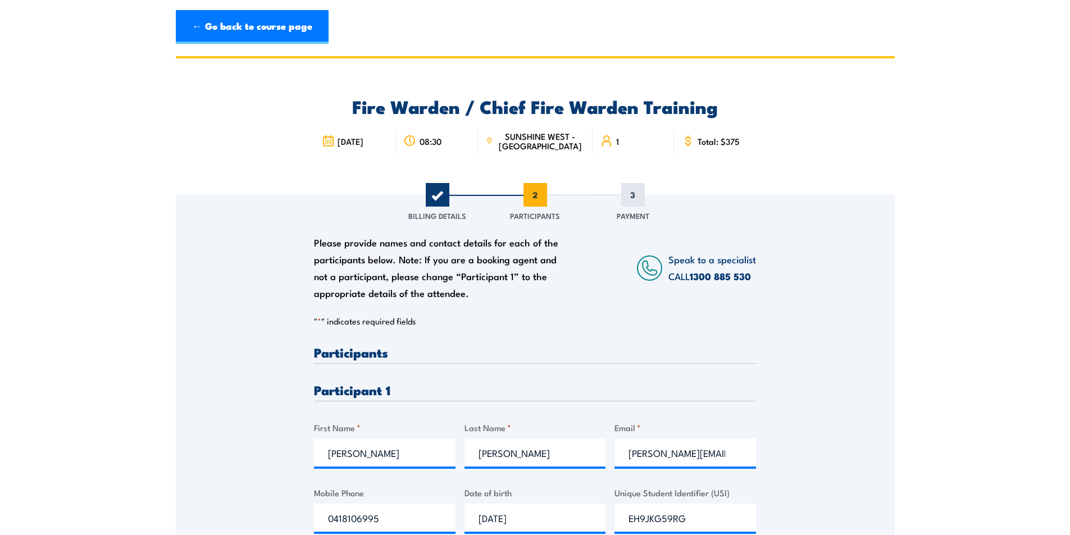
click at [266, 320] on div "Please provide names and contact details for each of the participants below. No…" at bounding box center [535, 375] width 719 height 361
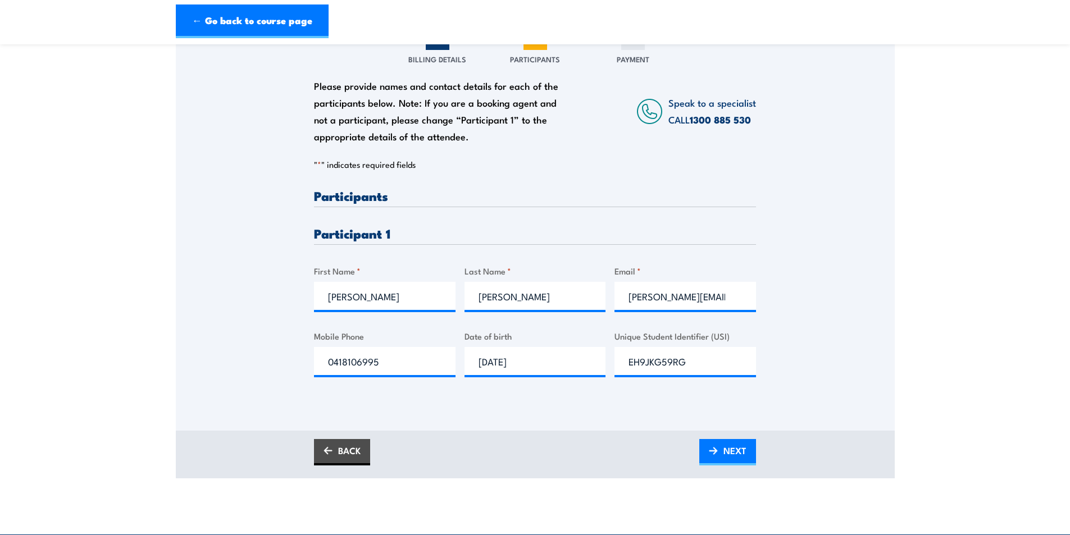
scroll to position [169, 0]
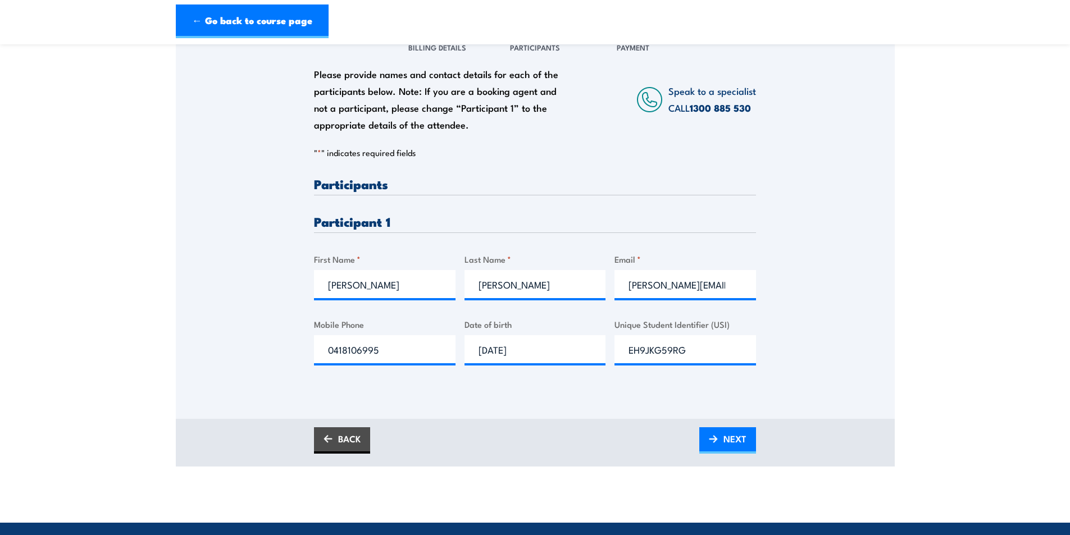
click at [627, 413] on div "Please provide names and contact details for each of the participants below. No…" at bounding box center [535, 222] width 719 height 393
click at [714, 447] on link "NEXT" at bounding box center [727, 440] width 57 height 26
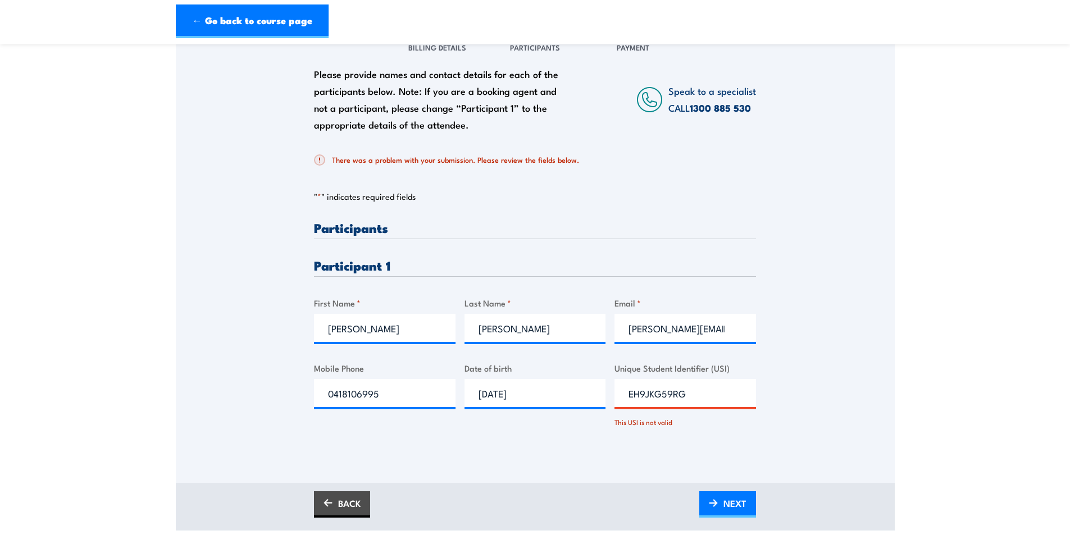
click at [628, 394] on input "EH9JKG59RG" at bounding box center [686, 393] width 142 height 28
drag, startPoint x: 707, startPoint y: 392, endPoint x: 616, endPoint y: 399, distance: 91.9
click at [616, 399] on input "EH9JKG59RG" at bounding box center [686, 393] width 142 height 28
type input "EH9JKG59RG"
click at [613, 447] on div "Please provide names and contact details for each of the participants below. No…" at bounding box center [535, 334] width 442 height 226
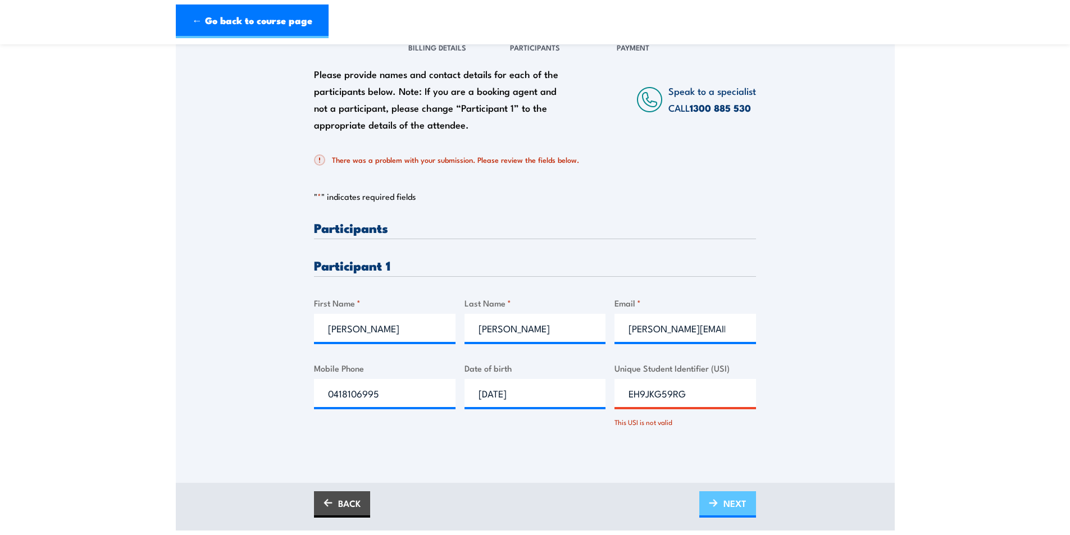
click at [713, 498] on link "NEXT" at bounding box center [727, 505] width 57 height 26
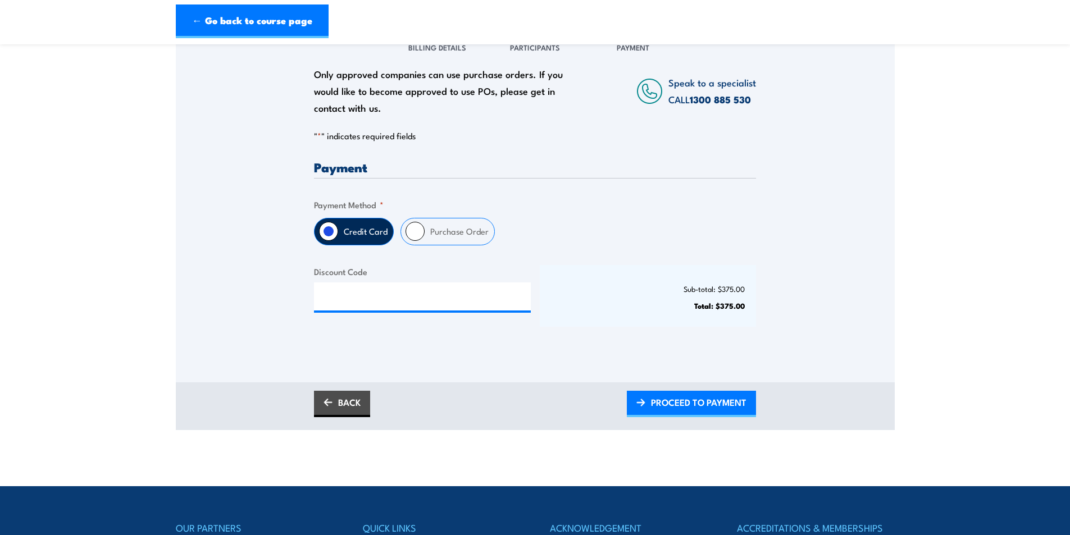
click at [461, 236] on label "Purchase Order" at bounding box center [460, 232] width 70 height 26
click at [425, 236] on input "Purchase Order" at bounding box center [415, 231] width 19 height 19
radio input "true"
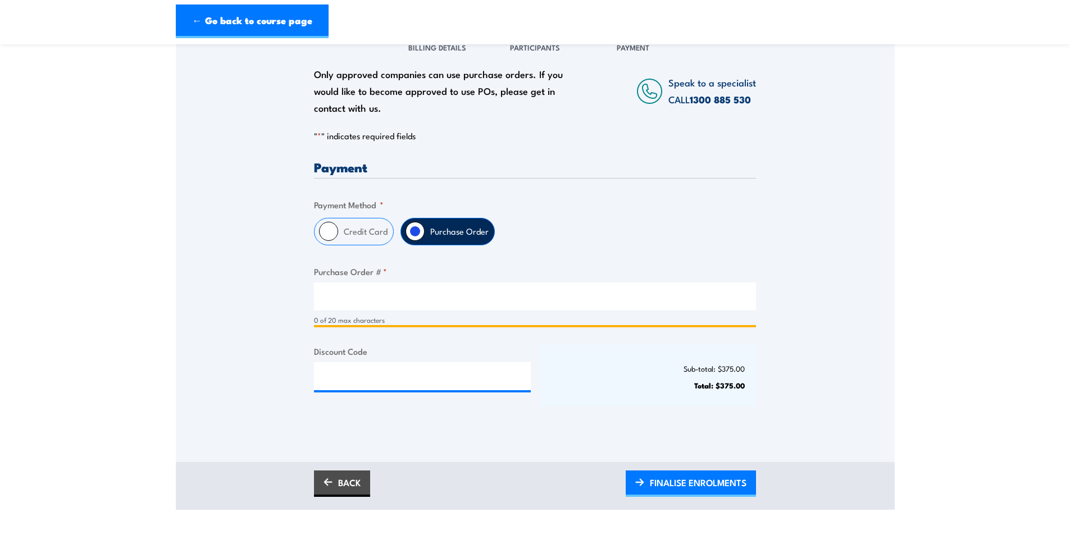
click at [383, 303] on input "Purchase Order # *" at bounding box center [535, 297] width 442 height 28
type input "PO0004"
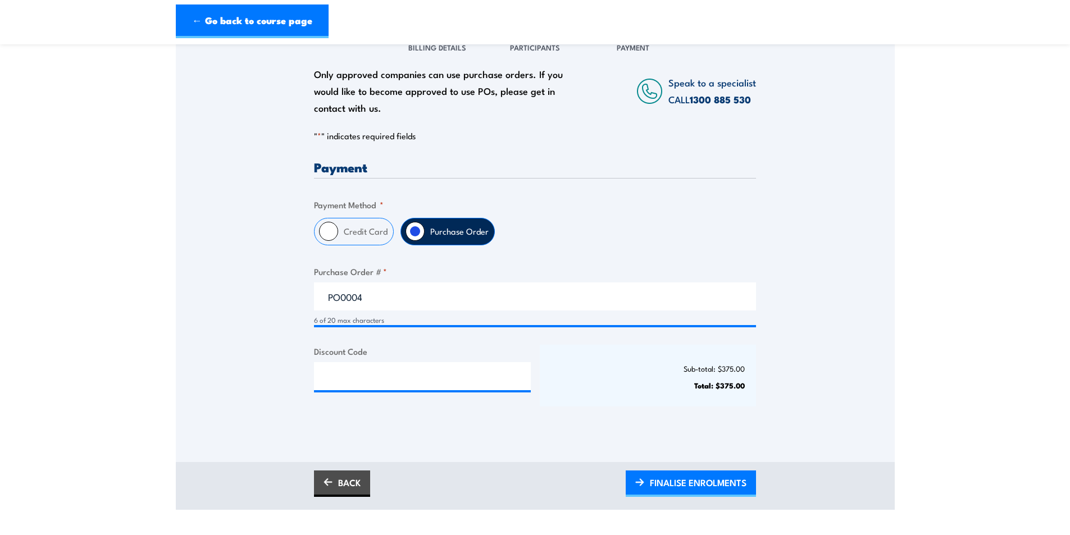
click at [597, 362] on div "Sub-total: $375.00 Total: $375.00" at bounding box center [648, 376] width 217 height 62
click at [671, 481] on span "FINALISE ENROLMENTS" at bounding box center [698, 483] width 97 height 30
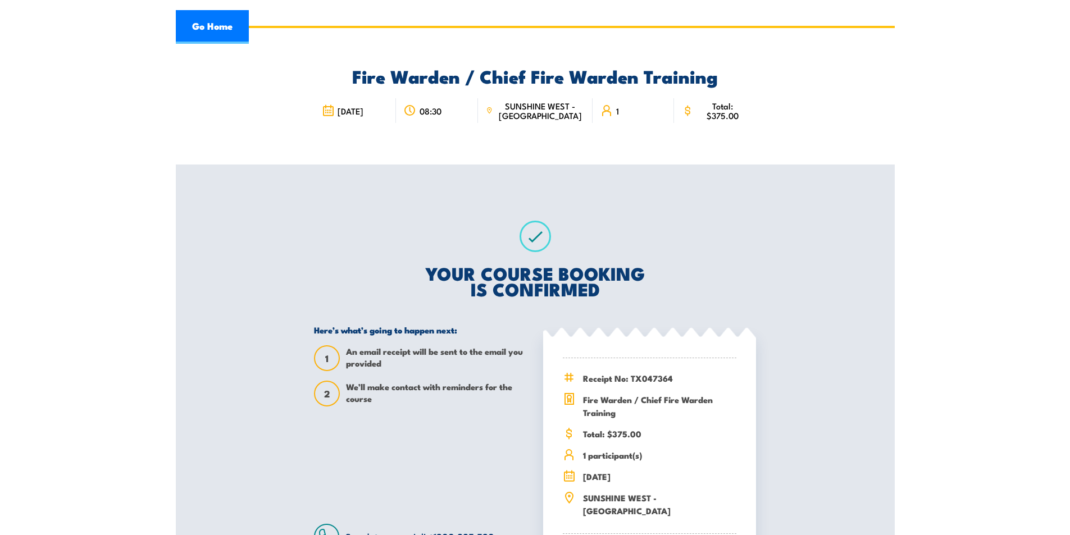
scroll to position [56, 0]
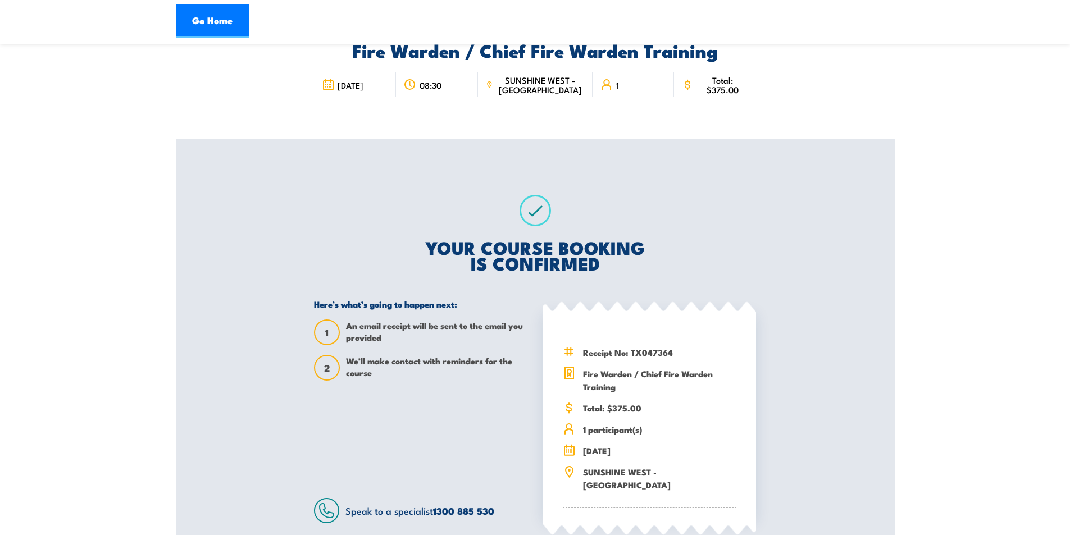
click at [99, 256] on section "Fire Warden / Chief Fire Warden Training 08:30 1 1" at bounding box center [535, 290] width 1070 height 580
click at [371, 158] on div "YOUR COURSE BOOKING IS CONFIRMED Here’s what’s going to happen next: 1 An email…" at bounding box center [535, 359] width 469 height 441
click at [499, 269] on h2 "YOUR COURSE BOOKING IS CONFIRMED" at bounding box center [535, 254] width 442 height 31
